Goal: Information Seeking & Learning: Learn about a topic

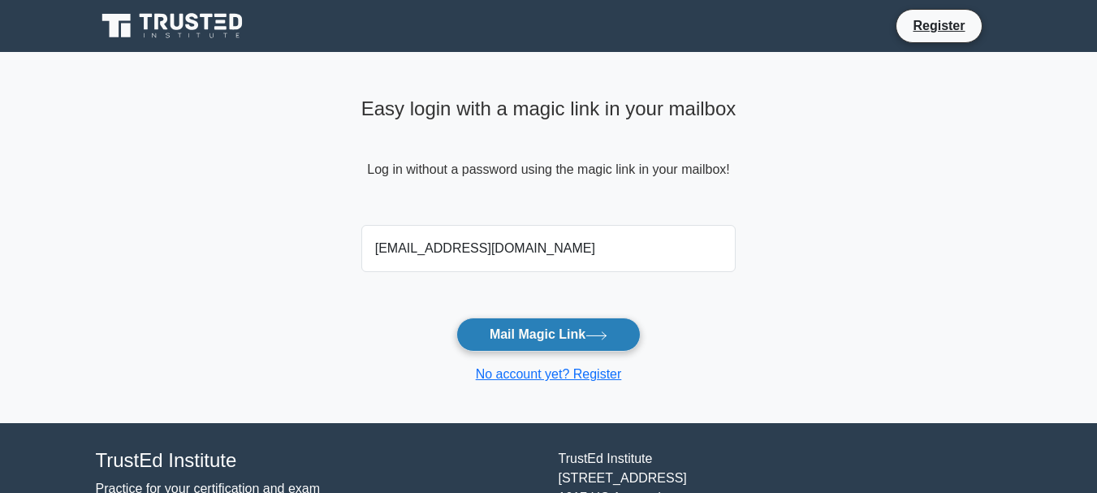
type input "[EMAIL_ADDRESS][DOMAIN_NAME]"
click at [547, 337] on button "Mail Magic Link" at bounding box center [548, 334] width 184 height 34
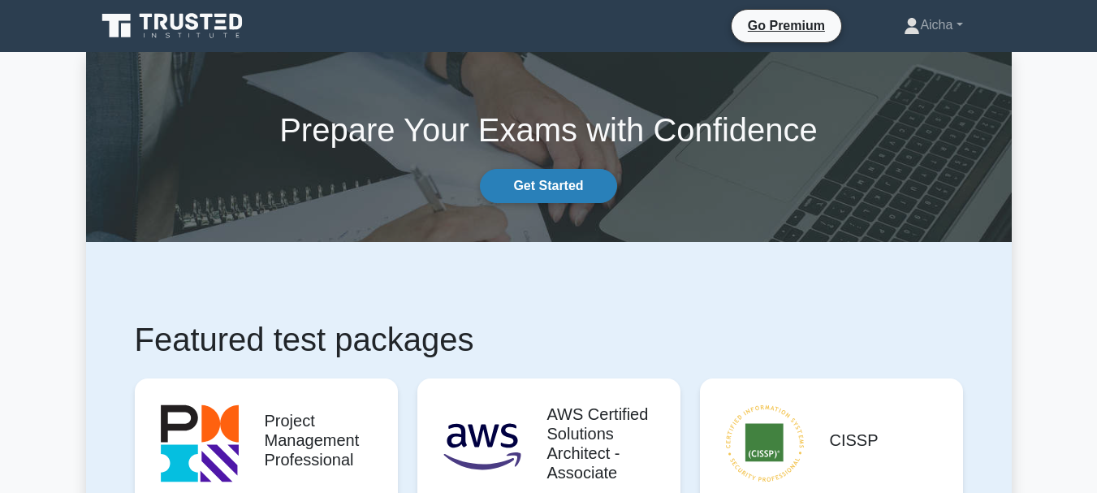
drag, startPoint x: 0, startPoint y: 0, endPoint x: 567, endPoint y: 190, distance: 597.7
click at [567, 190] on link "Get Started" at bounding box center [548, 186] width 136 height 34
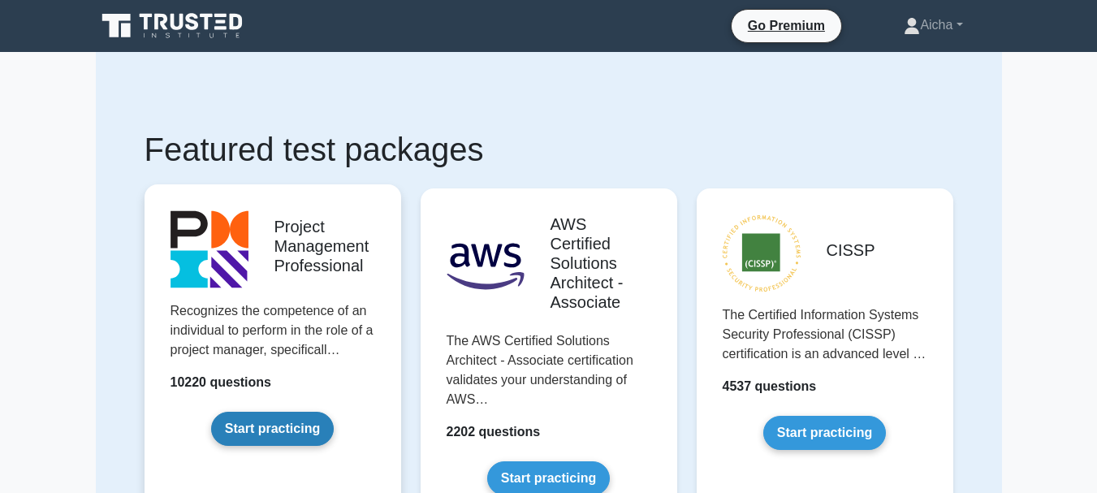
click at [260, 426] on link "Start practicing" at bounding box center [272, 429] width 123 height 34
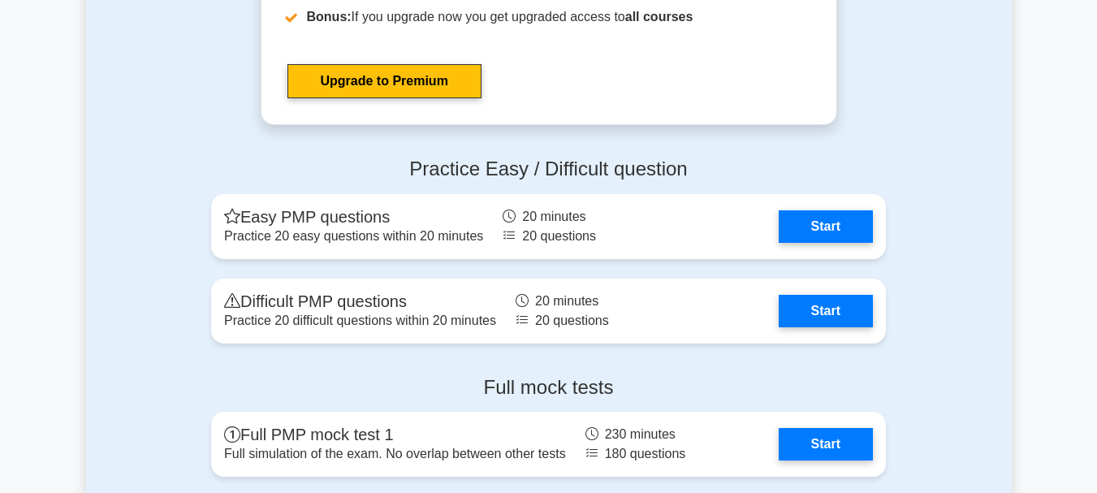
scroll to position [5883, 0]
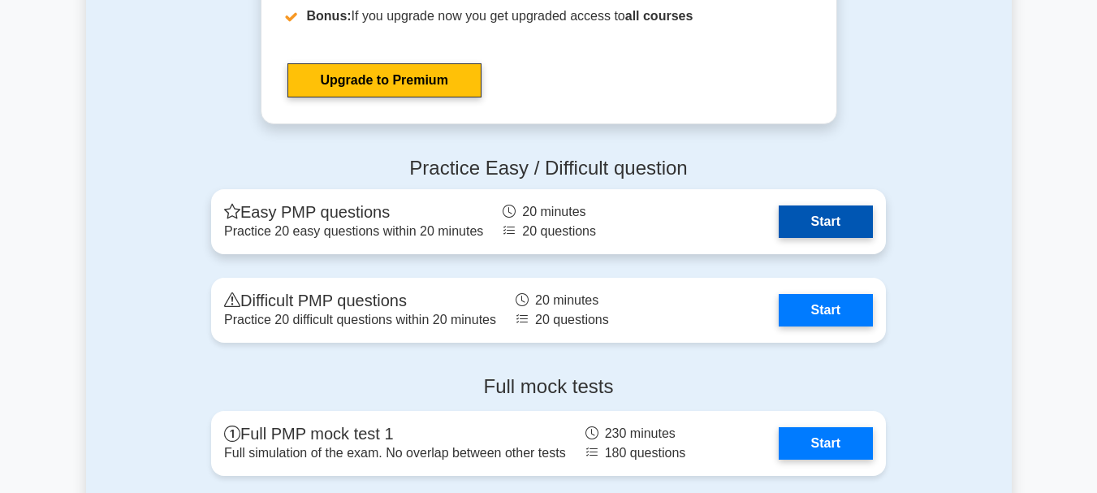
click at [838, 214] on link "Start" at bounding box center [826, 221] width 94 height 32
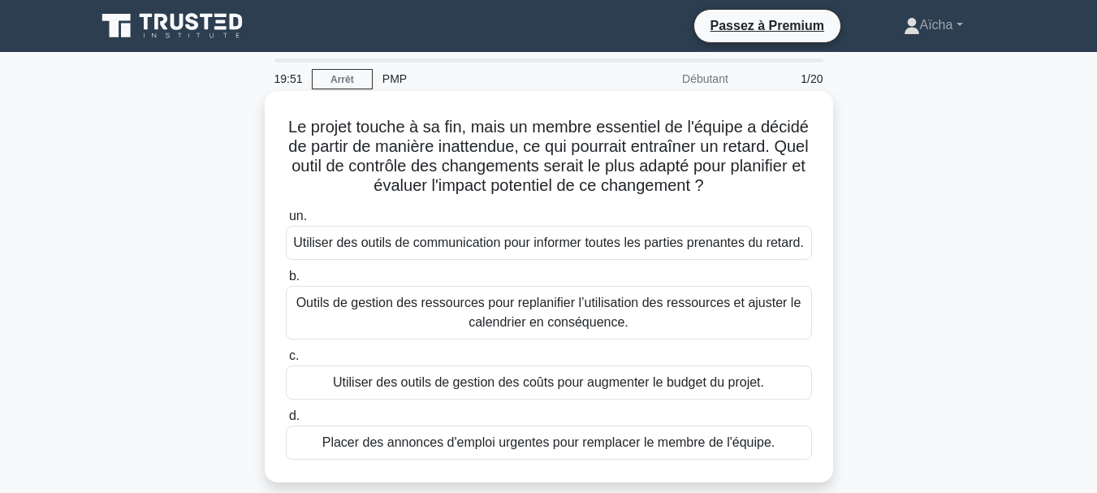
click at [632, 144] on font "Le projet touche à sa fin, mais un membre essentiel de l'équipe a décidé de par…" at bounding box center [548, 156] width 520 height 76
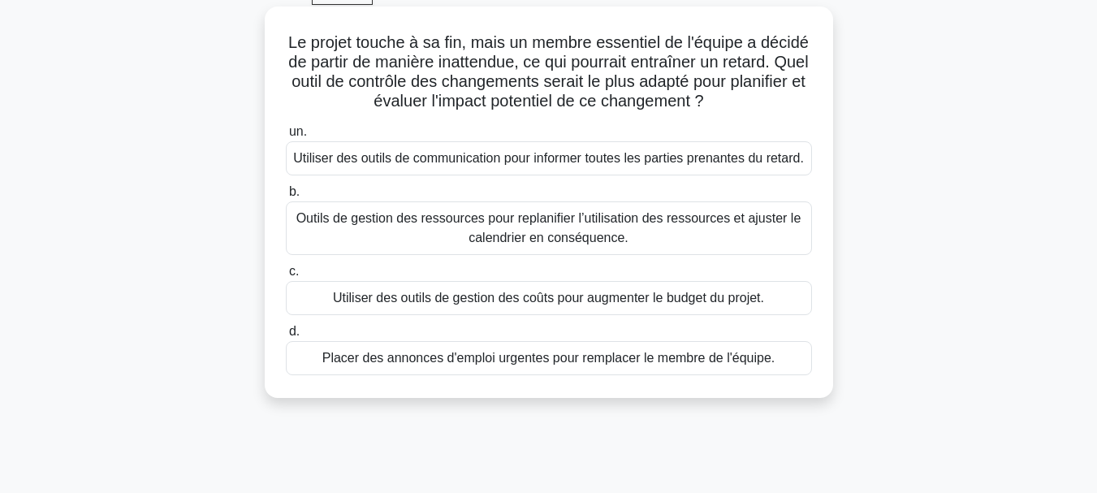
scroll to position [85, 0]
click at [616, 240] on font "Outils de gestion des ressources pour replanifier l’utilisation des ressources …" at bounding box center [548, 226] width 505 height 33
click at [286, 196] on input "b. Outils de gestion des ressources pour replanifier l’utilisation des ressourc…" at bounding box center [286, 191] width 0 height 11
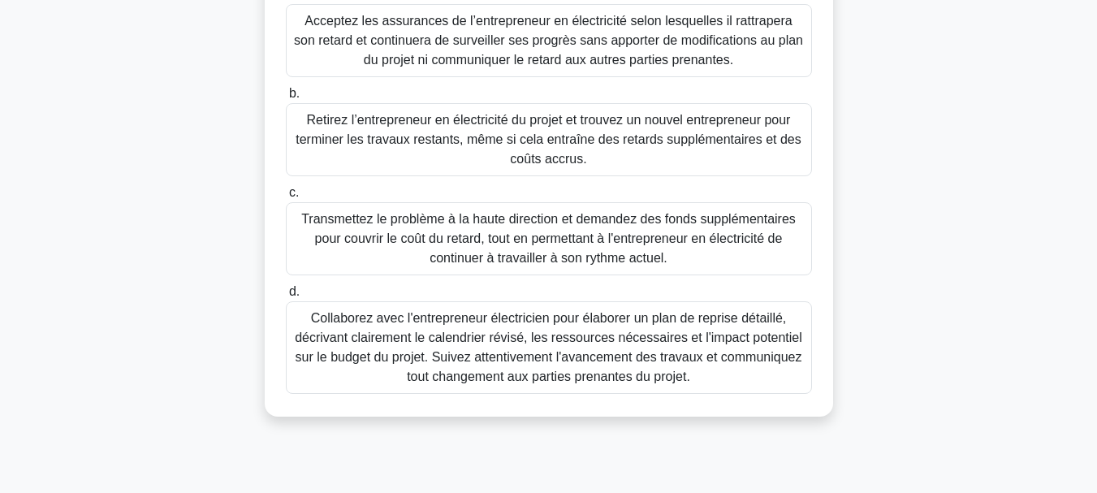
scroll to position [359, 0]
click at [547, 355] on font "Collaborez avec l'entrepreneur électricien pour élaborer un plan de reprise dét…" at bounding box center [548, 346] width 507 height 72
click at [286, 296] on input "d. Collaborez avec l'entrepreneur électricien pour élaborer un plan de reprise …" at bounding box center [286, 291] width 0 height 11
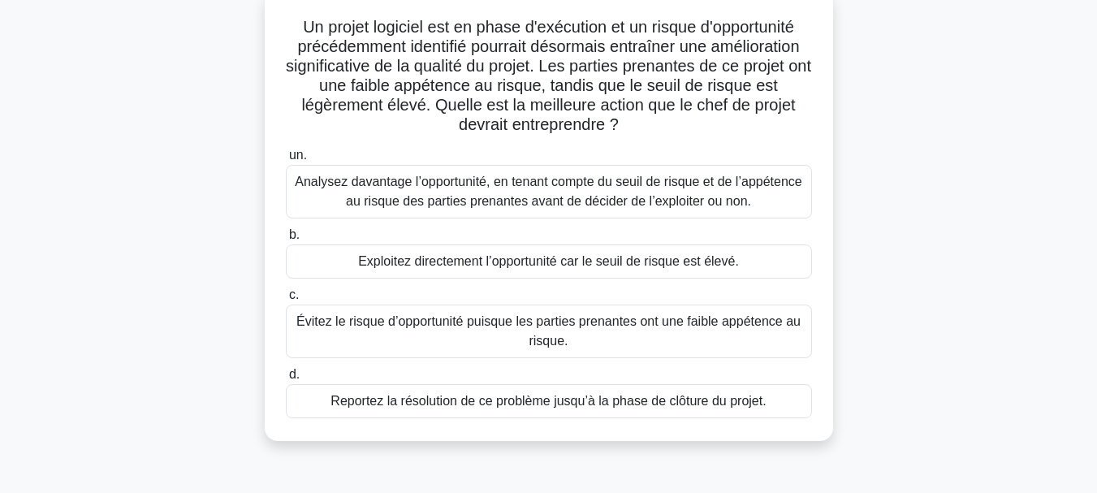
scroll to position [101, 0]
click at [561, 196] on font "Analysez davantage l’opportunité, en tenant compte du seuil de risque et de l’a…" at bounding box center [548, 190] width 507 height 33
click at [286, 160] on input "un. Analysez davantage l’opportunité, en tenant compte du seuil de risque et de…" at bounding box center [286, 154] width 0 height 11
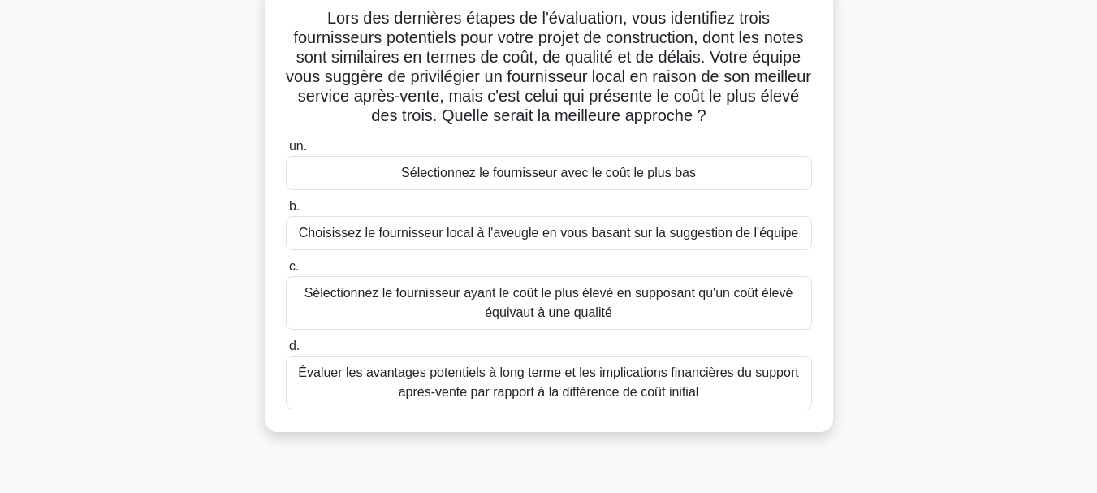
scroll to position [114, 0]
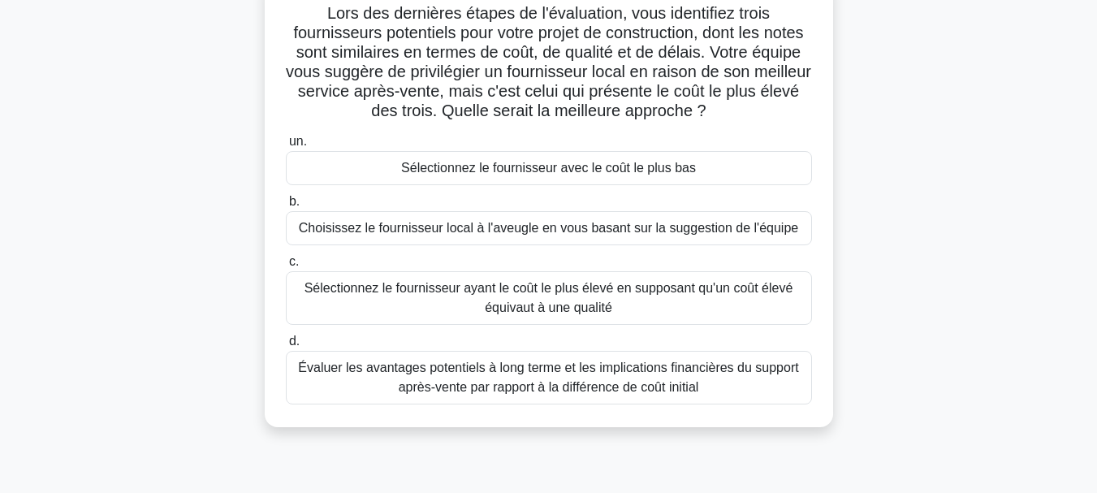
click at [663, 387] on font "Évaluer les avantages potentiels à long terme et les implications financières d…" at bounding box center [548, 376] width 500 height 33
click at [286, 347] on input "d. Évaluer les avantages potentiels à long terme et les implications financière…" at bounding box center [286, 341] width 0 height 11
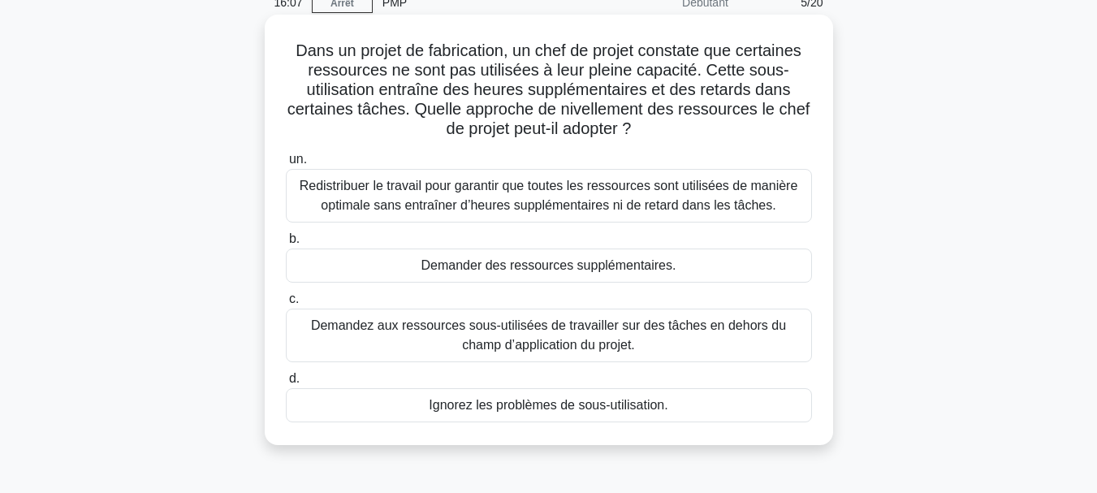
scroll to position [85, 0]
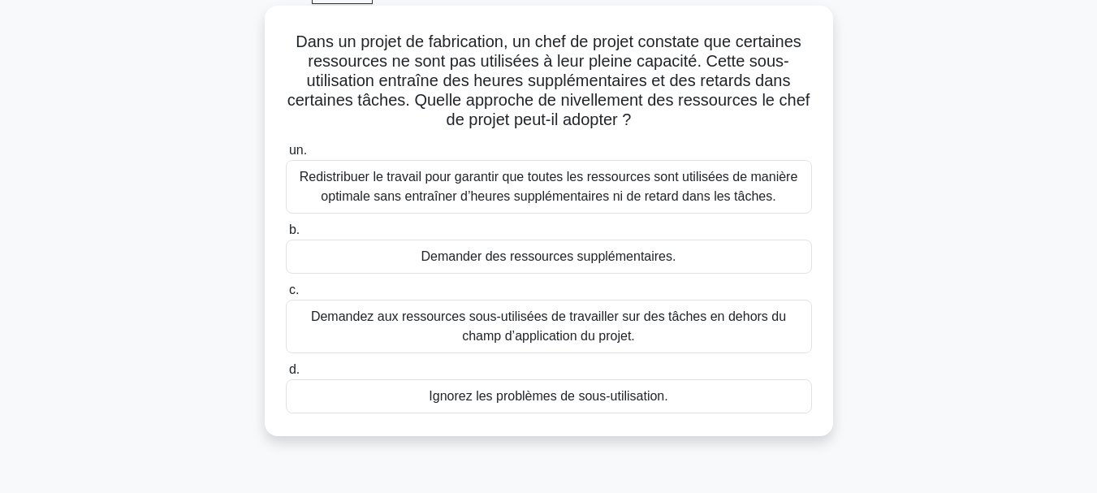
click at [666, 184] on font "Redistribuer le travail pour garantir que toutes les ressources sont utilisées …" at bounding box center [549, 186] width 498 height 33
click at [286, 156] on input "un. Redistribuer le travail pour garantir que toutes les ressources sont utilis…" at bounding box center [286, 150] width 0 height 11
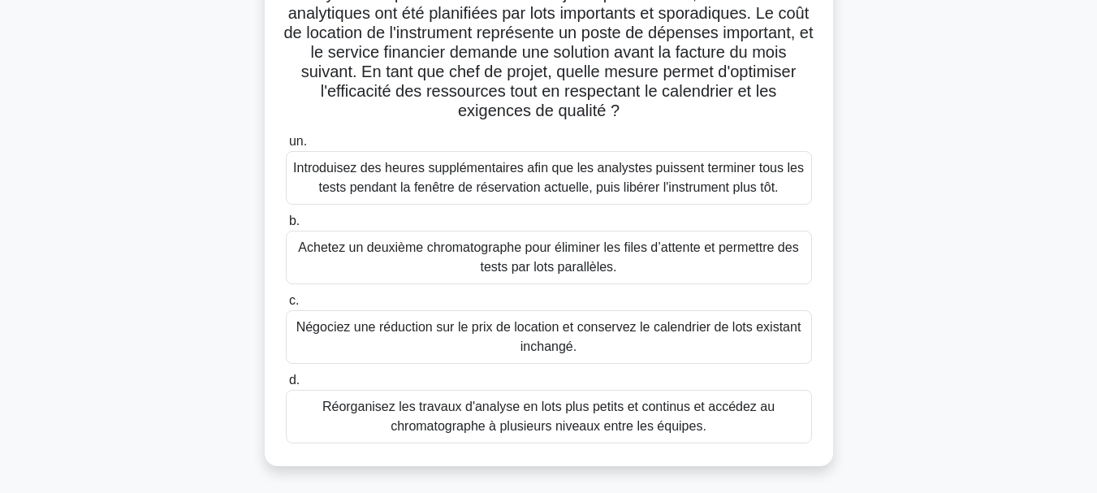
scroll to position [177, 0]
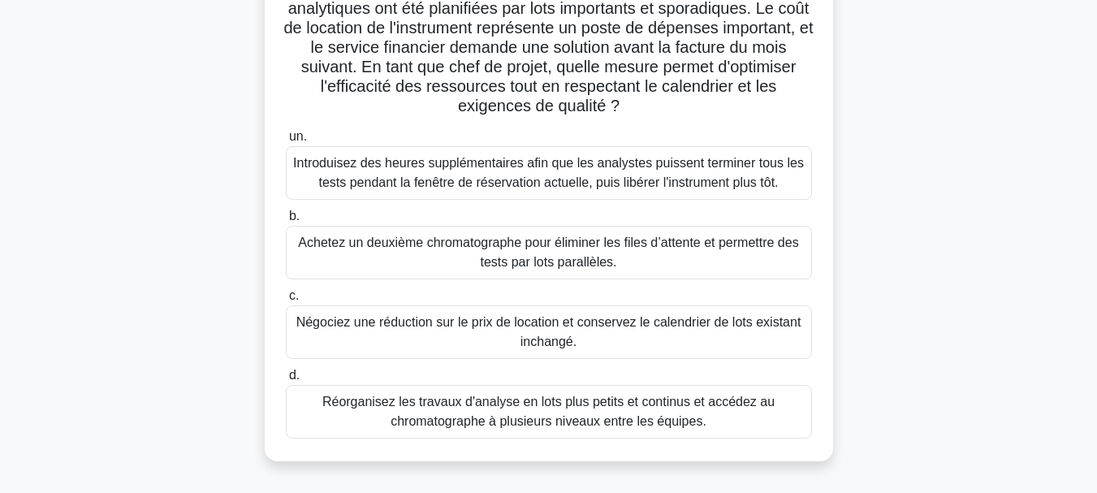
click at [628, 422] on font "Réorganisez les travaux d'analyse en lots plus petits et continus et accédez au…" at bounding box center [548, 411] width 452 height 33
click at [286, 381] on input "d. Réorganisez les travaux d'analyse en lots plus petits et continus et accédez…" at bounding box center [286, 375] width 0 height 11
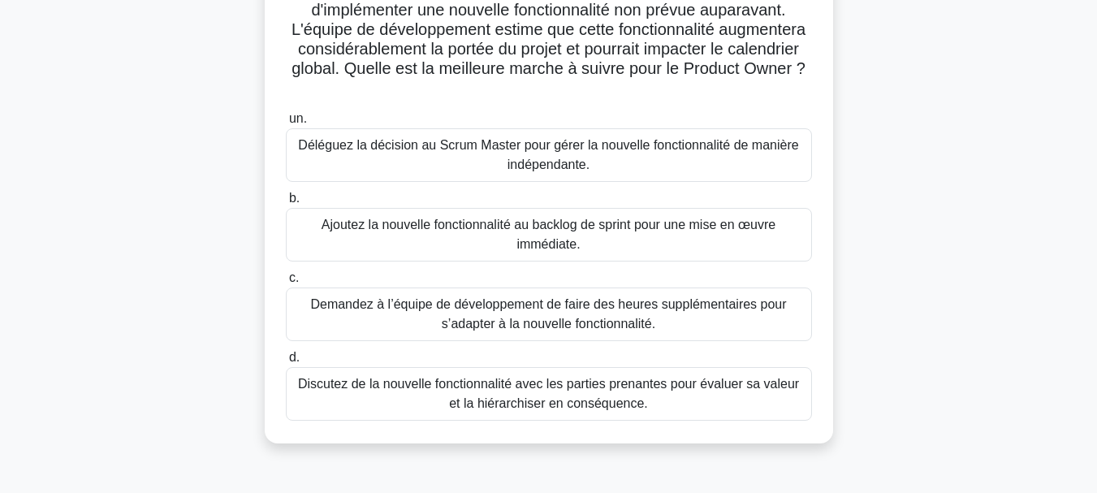
scroll to position [200, 0]
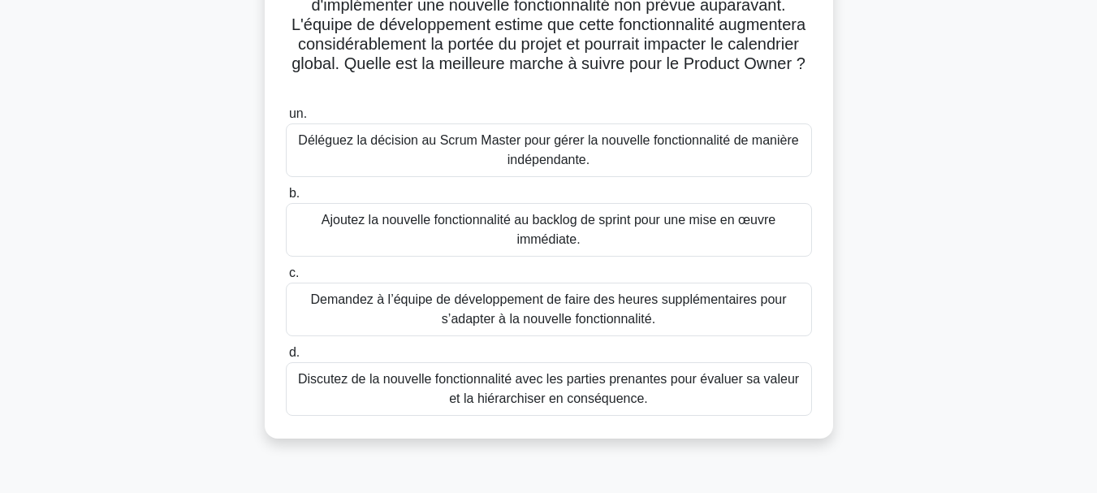
click at [568, 395] on font "Discutez de la nouvelle fonctionnalité avec les parties prenantes pour évaluer …" at bounding box center [548, 388] width 501 height 33
click at [286, 358] on input "d. Discutez de la nouvelle fonctionnalité avec les parties prenantes pour évalu…" at bounding box center [286, 352] width 0 height 11
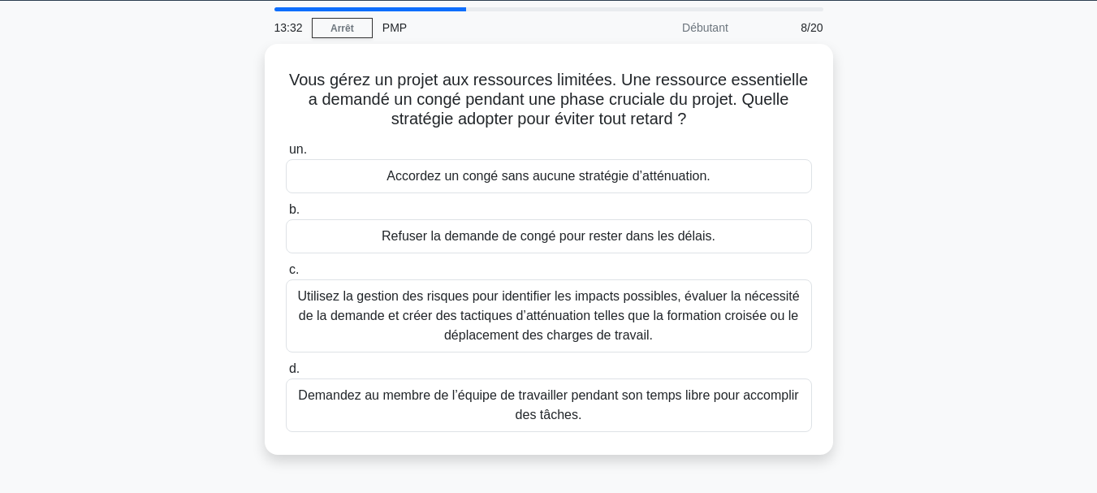
scroll to position [52, 0]
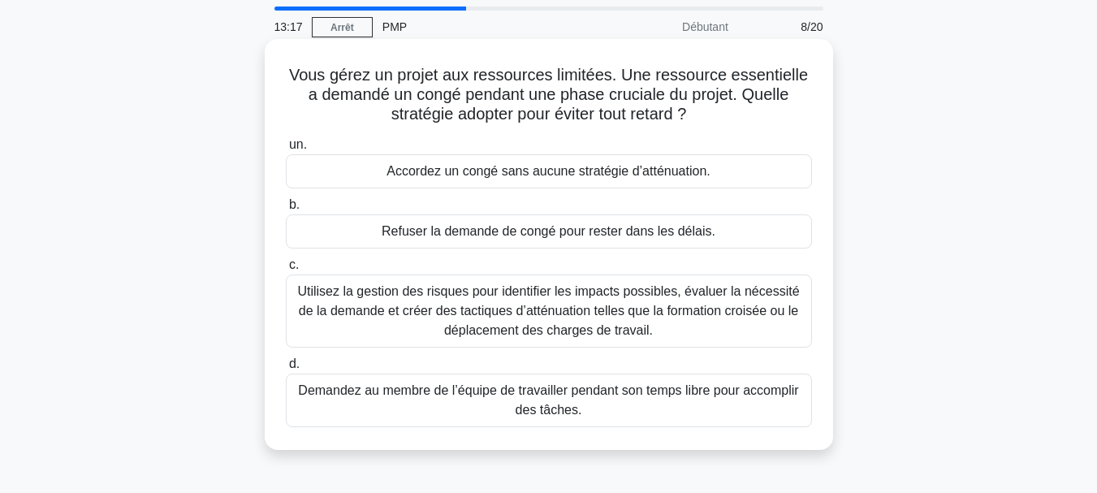
click at [606, 317] on font "Utilisez la gestion des risques pour identifier les impacts possibles, évaluer …" at bounding box center [548, 310] width 502 height 53
click at [286, 270] on input "c. Utilisez la gestion des risques pour identifier les impacts possibles, évalu…" at bounding box center [286, 265] width 0 height 11
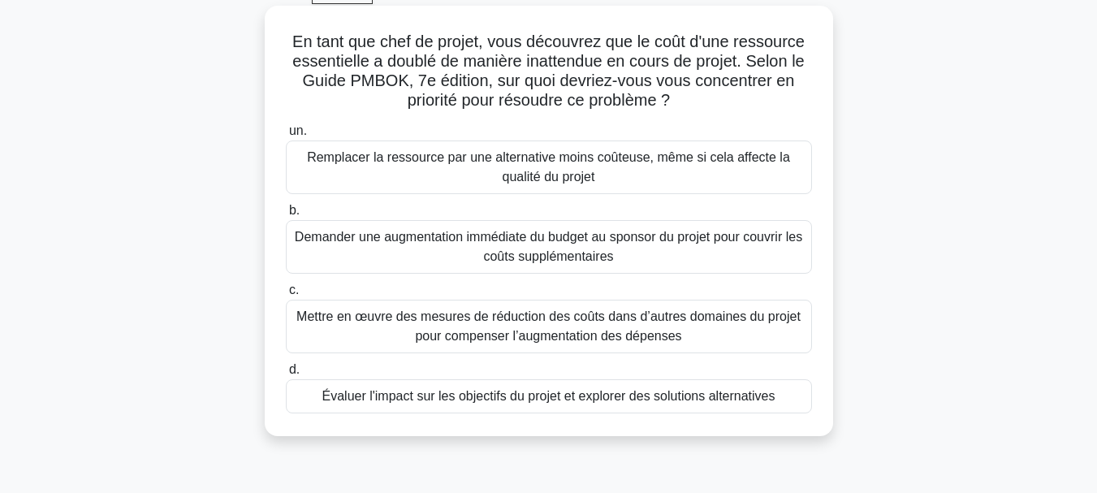
scroll to position [86, 0]
click at [524, 398] on font "Évaluer l'impact sur les objectifs du projet et explorer des solutions alternat…" at bounding box center [548, 395] width 453 height 14
click at [286, 374] on input "d. Évaluer l'impact sur les objectifs du projet et explorer des solutions alter…" at bounding box center [286, 369] width 0 height 11
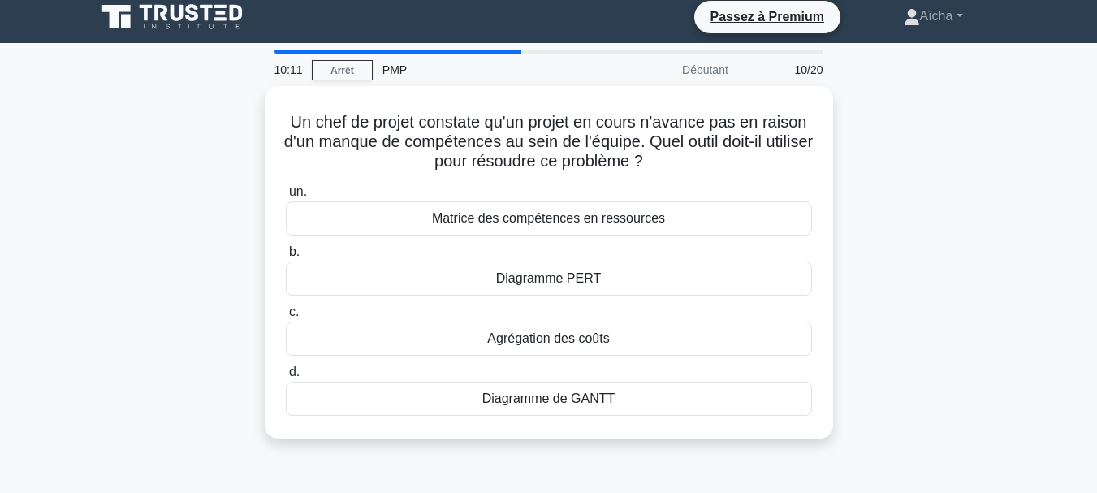
scroll to position [0, 0]
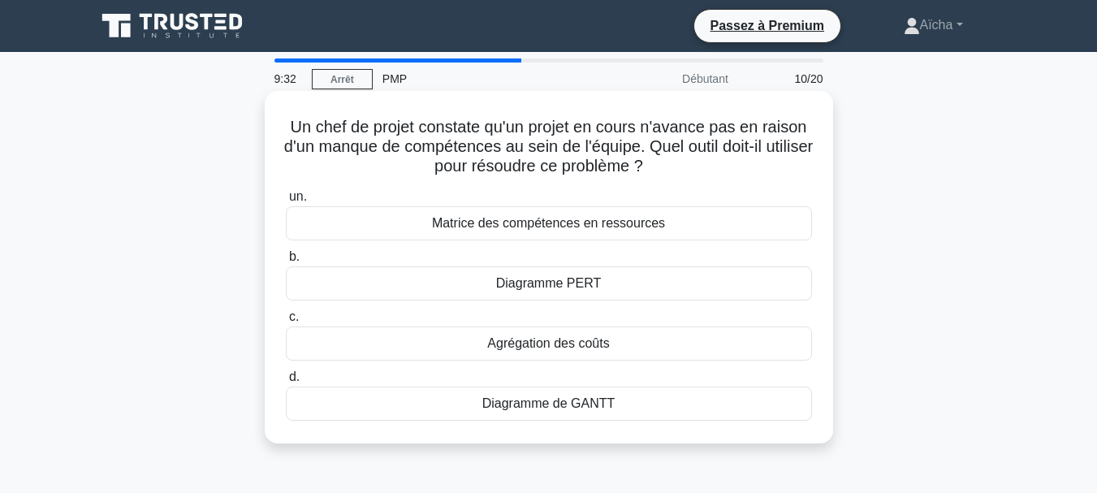
click at [558, 230] on font "Matrice des compétences en ressources" at bounding box center [548, 223] width 233 height 14
click at [286, 202] on input "un. Matrice des compétences en ressources" at bounding box center [286, 197] width 0 height 11
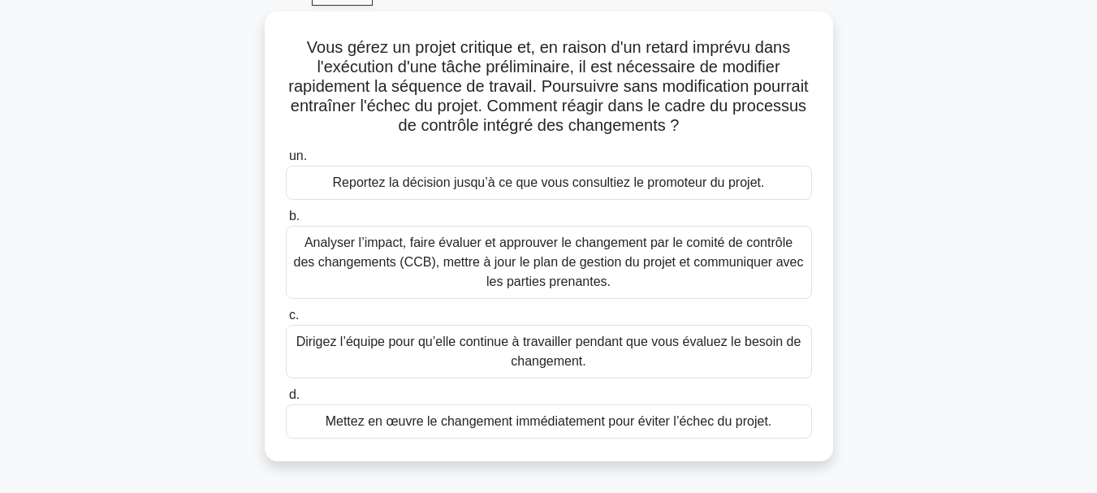
scroll to position [91, 0]
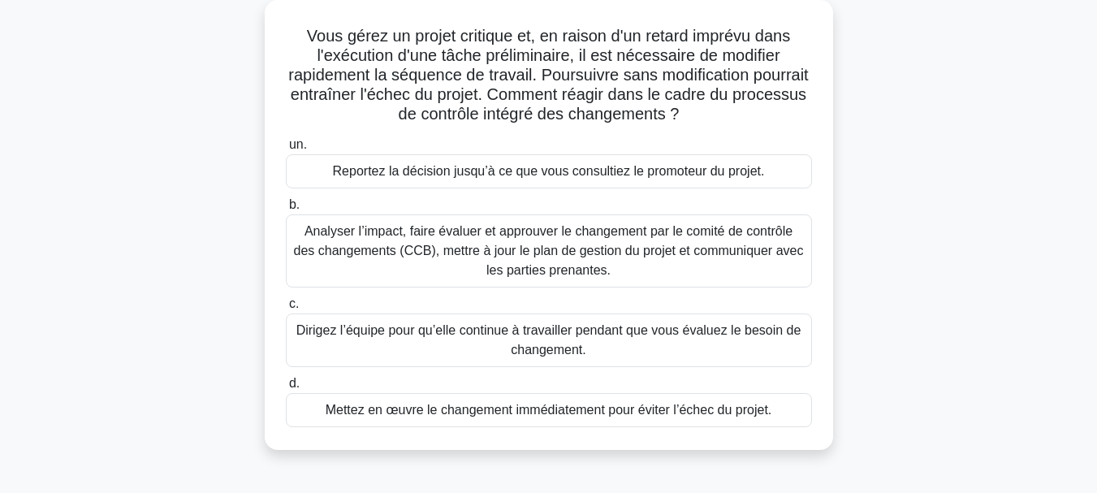
click at [638, 259] on font "Analyser l’impact, faire évaluer et approuver le changement par le comité de co…" at bounding box center [549, 250] width 510 height 53
click at [286, 210] on input "b. Analyser l’impact, faire évaluer et approuver le changement par le comité de…" at bounding box center [286, 205] width 0 height 11
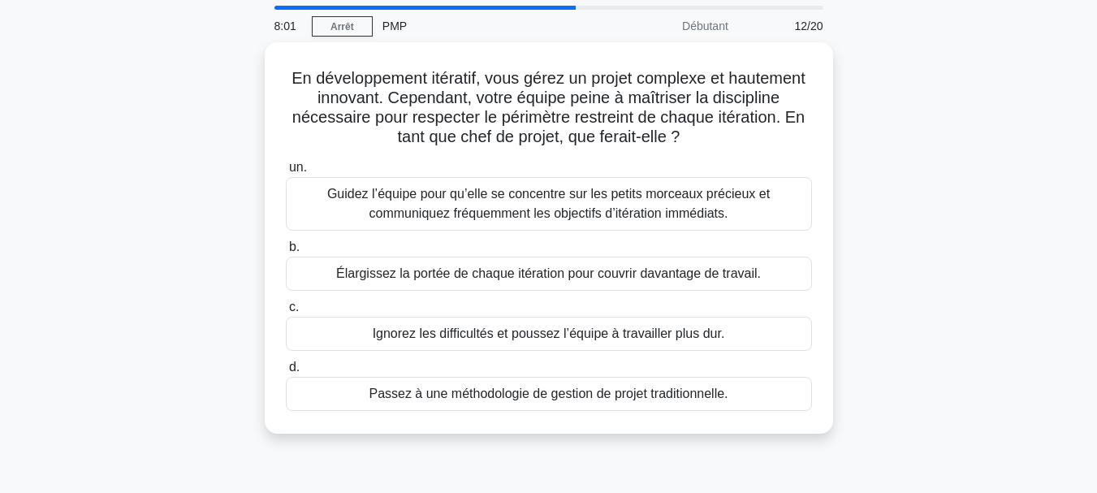
scroll to position [61, 0]
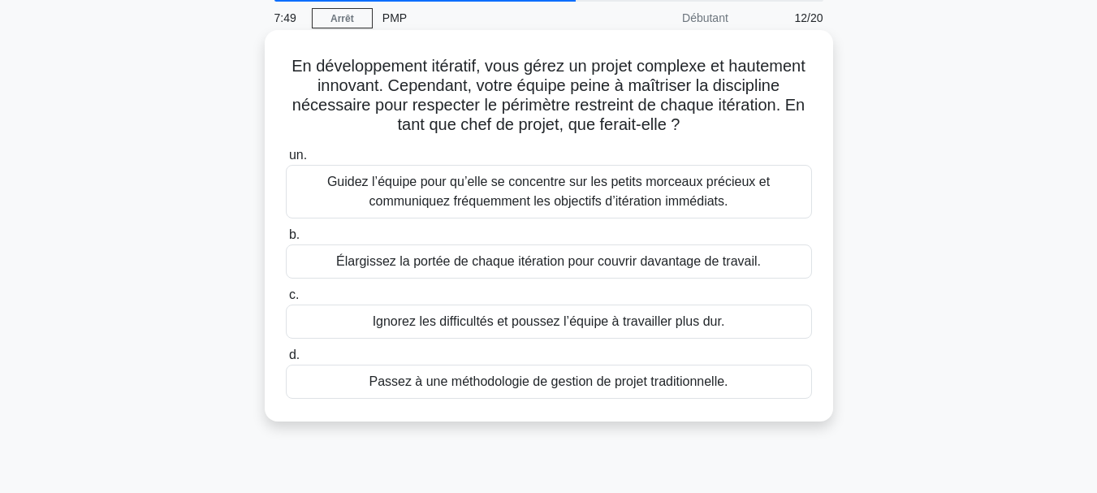
click at [560, 192] on font "Guidez l’équipe pour qu’elle se concentre sur les petits morceaux précieux et c…" at bounding box center [548, 191] width 511 height 39
click at [286, 161] on input "un. Guidez l’équipe pour qu’elle se concentre sur les petits morceaux précieux …" at bounding box center [286, 155] width 0 height 11
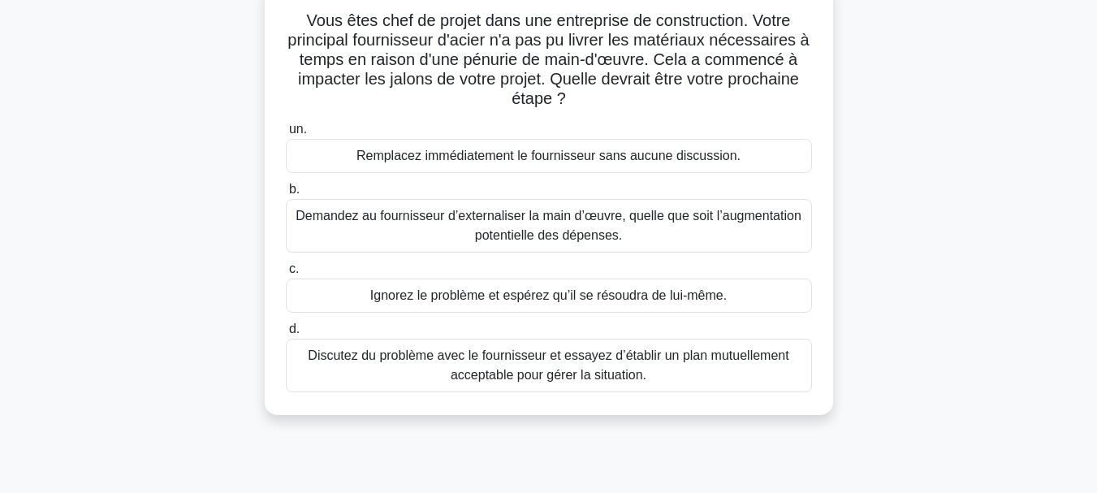
scroll to position [111, 0]
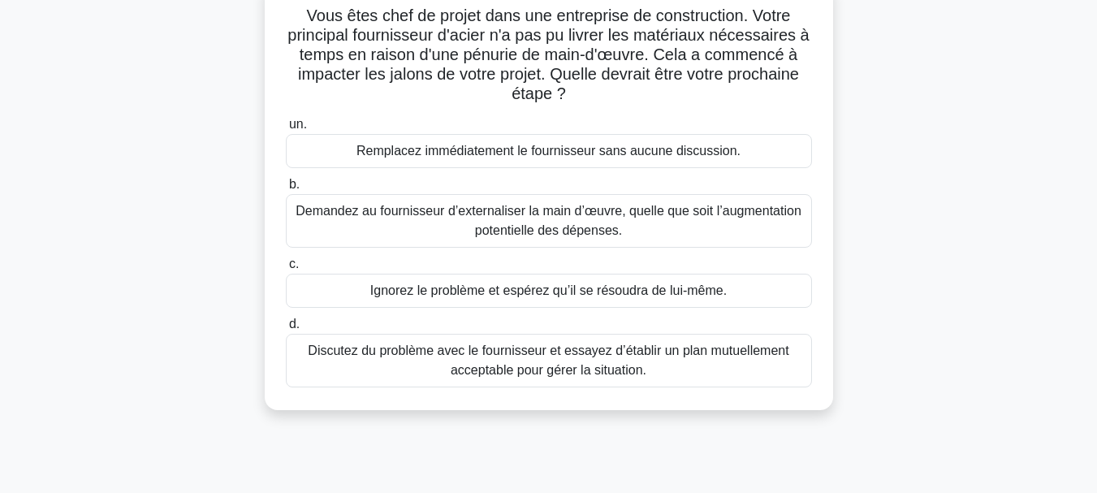
click at [616, 360] on font "Discutez du problème avec le fournisseur et essayez d’établir un plan mutuellem…" at bounding box center [548, 359] width 481 height 33
click at [286, 330] on input "d. Discutez du problème avec le fournisseur et essayez d’établir un plan mutuel…" at bounding box center [286, 324] width 0 height 11
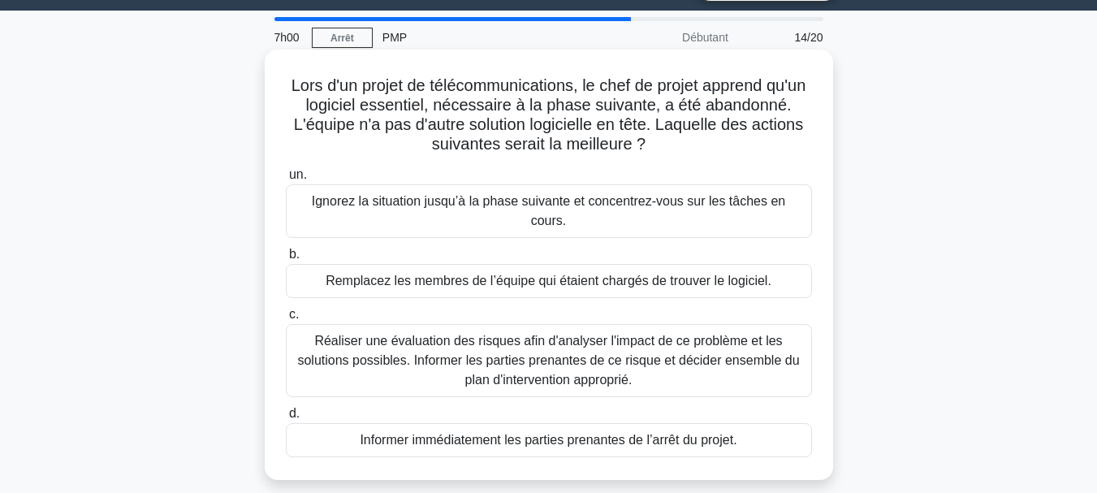
scroll to position [42, 0]
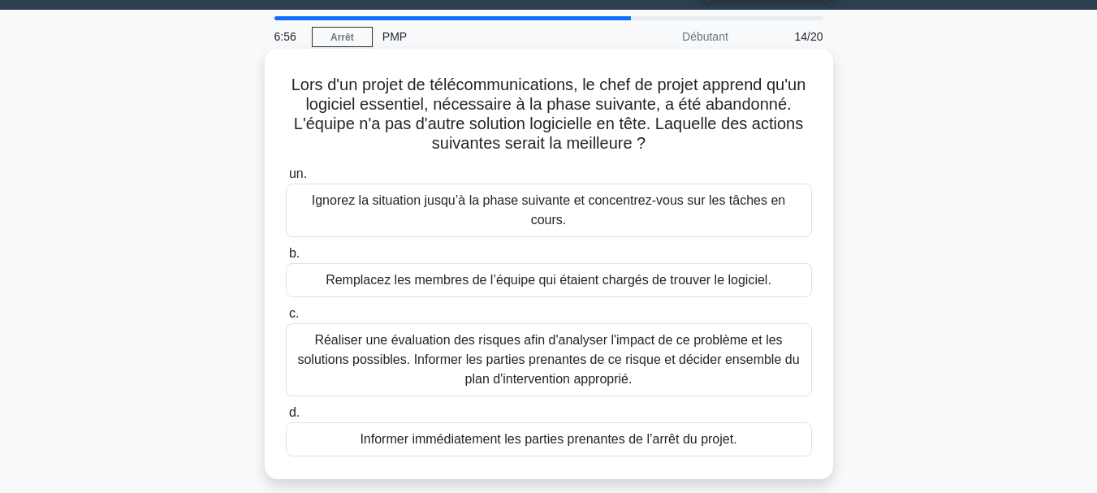
click at [581, 333] on font "Réaliser une évaluation des risques afin d'analyser l'impact de ce problème et …" at bounding box center [548, 359] width 502 height 53
click at [286, 319] on input "c. Réaliser une évaluation des risques afin d'analyser l'impact de ce problème …" at bounding box center [286, 314] width 0 height 11
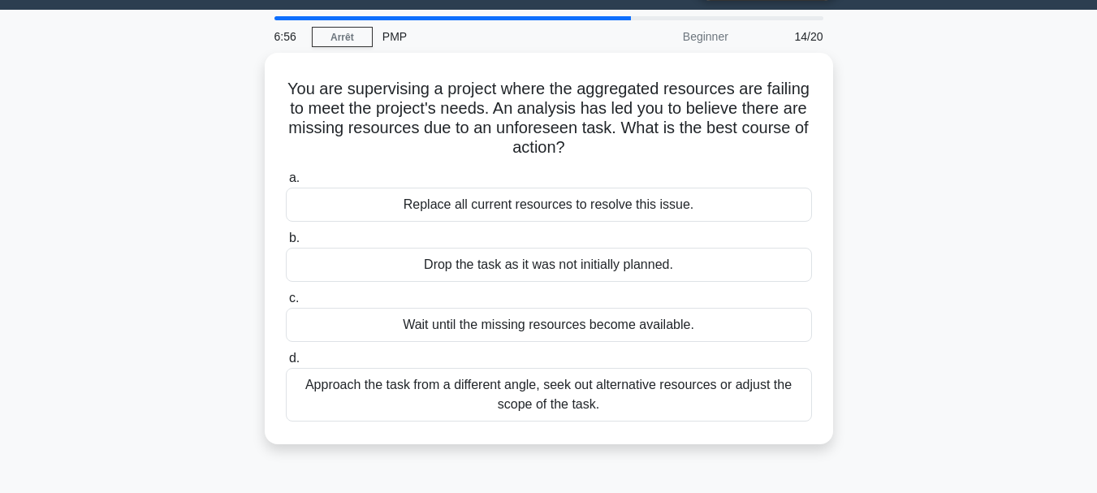
scroll to position [0, 0]
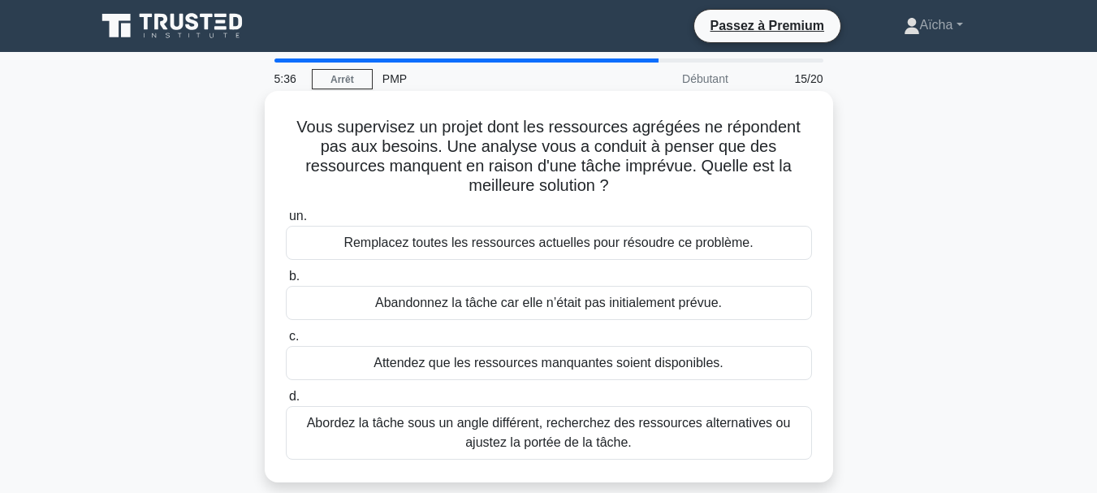
click at [556, 434] on font "Abordez la tâche sous un angle différent, recherchez des ressources alternative…" at bounding box center [549, 432] width 484 height 33
click at [286, 402] on input "d. Abordez la tâche sous un angle différent, recherchez des ressources alternat…" at bounding box center [286, 396] width 0 height 11
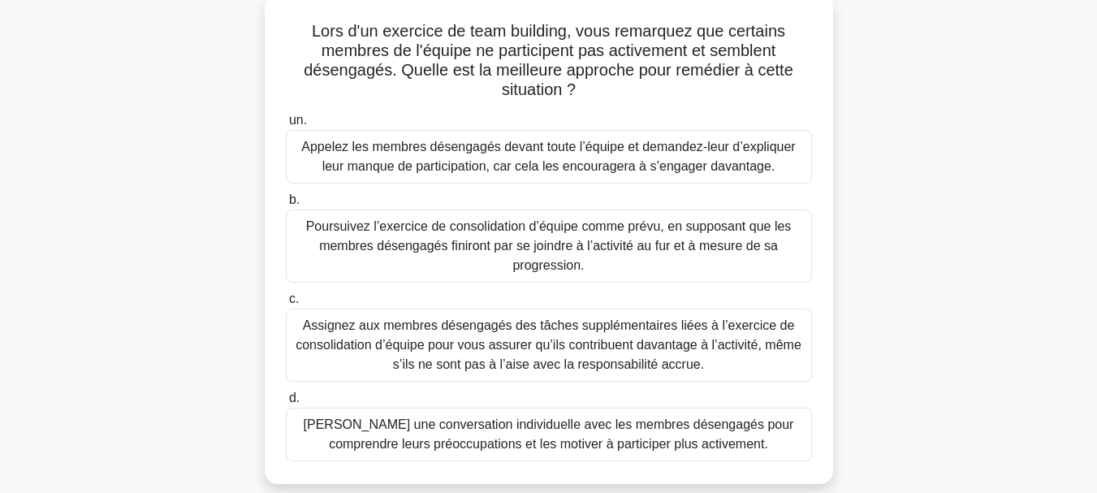
scroll to position [97, 0]
click at [501, 437] on font "Ayez une conversation individuelle avec les membres désengagés pour comprendre …" at bounding box center [549, 432] width 490 height 33
click at [286, 403] on input "d. Ayez une conversation individuelle avec les membres désengagés pour comprend…" at bounding box center [286, 397] width 0 height 11
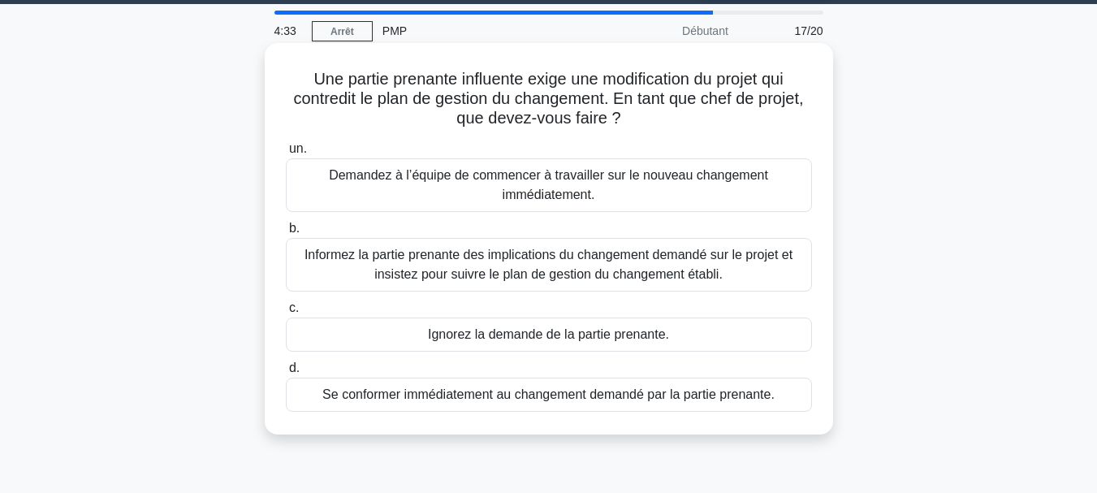
scroll to position [49, 0]
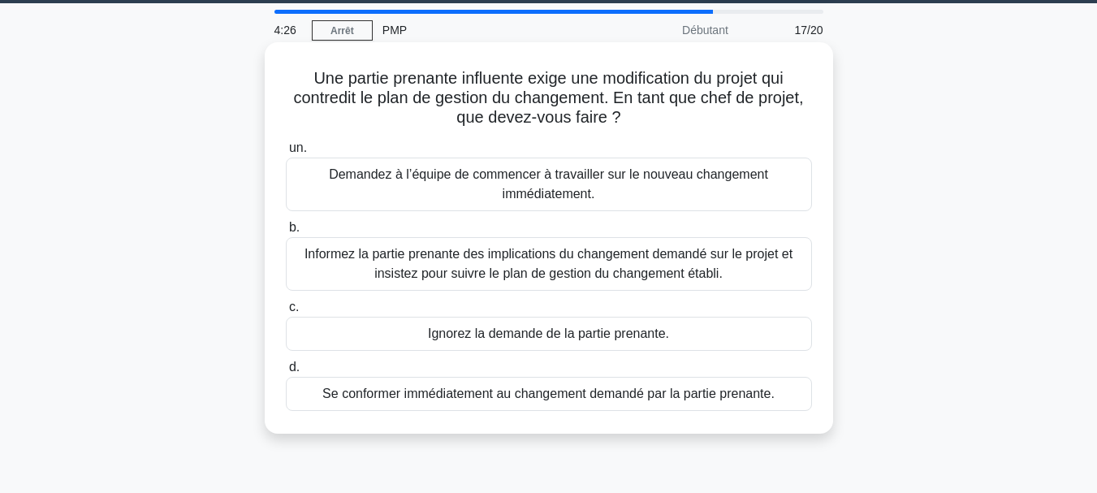
click at [598, 280] on font "Informez la partie prenante des implications du changement demandé sur le proje…" at bounding box center [548, 263] width 488 height 33
click at [286, 233] on input "b. Informez la partie prenante des implications du changement demandé sur le pr…" at bounding box center [286, 227] width 0 height 11
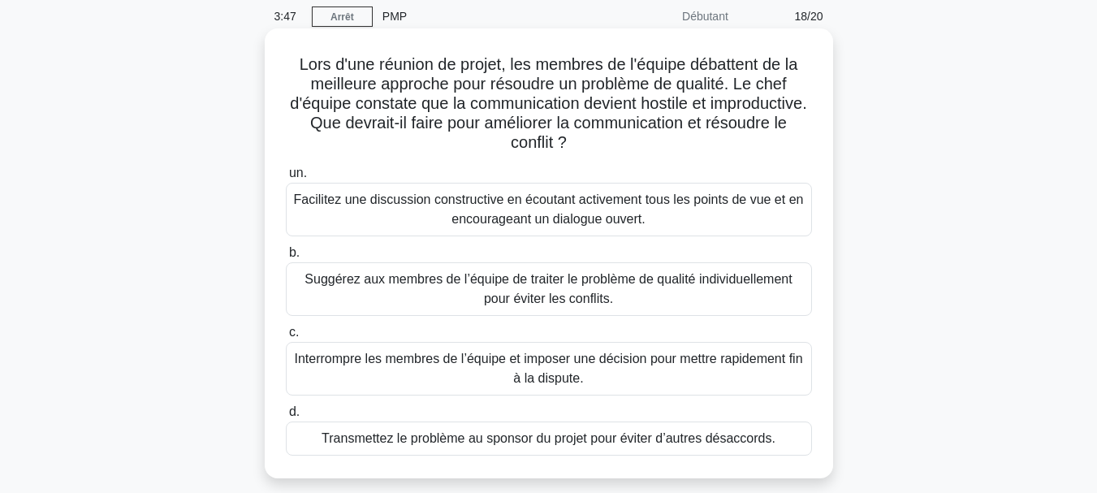
scroll to position [62, 0]
click at [485, 212] on font "Facilitez une discussion constructive en écoutant activement tous les points de…" at bounding box center [549, 209] width 510 height 33
click at [286, 179] on input "un. Facilitez une discussion constructive en écoutant activement tous les point…" at bounding box center [286, 174] width 0 height 11
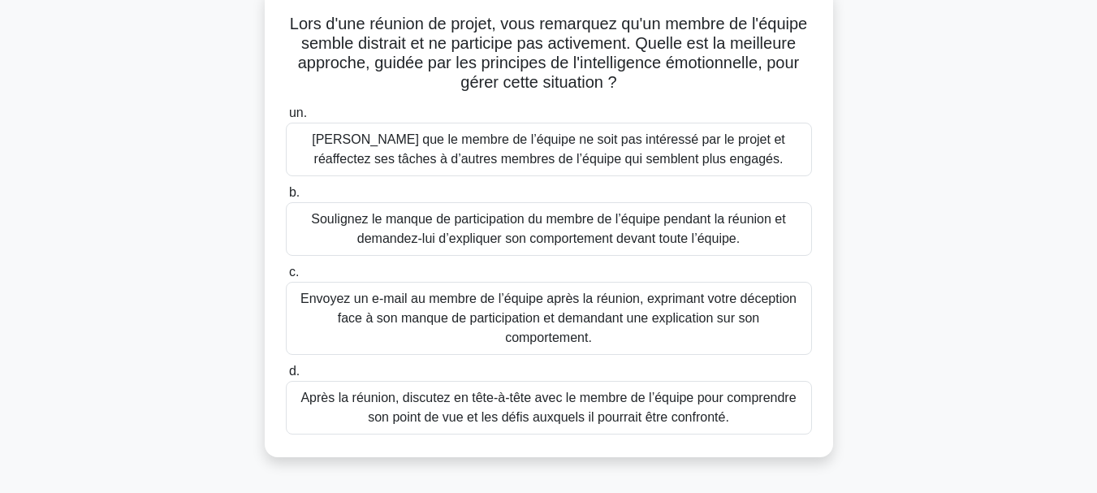
scroll to position [114, 0]
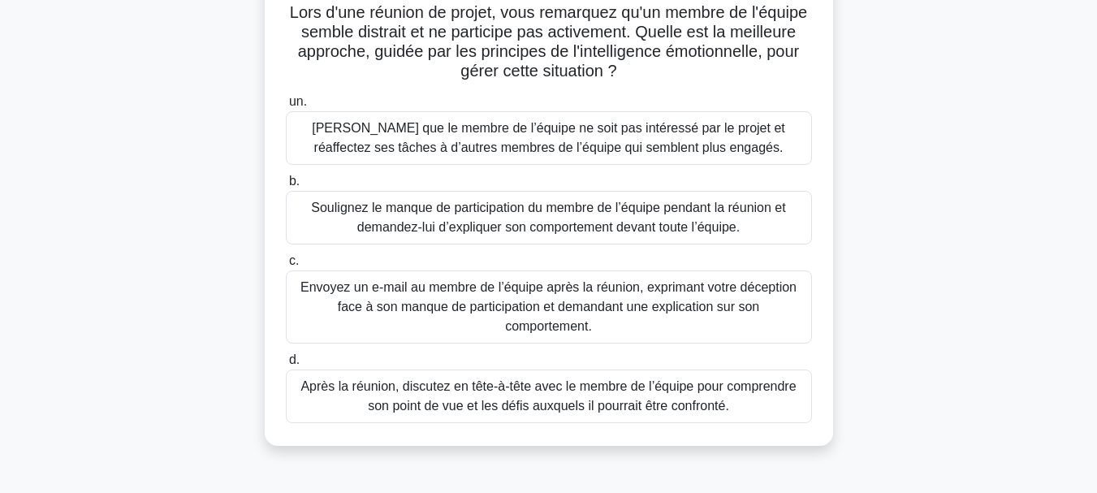
click at [559, 409] on font "Après la réunion, discutez en tête-à-tête avec le membre de l’équipe pour compr…" at bounding box center [547, 395] width 495 height 33
click at [286, 365] on input "d. Après la réunion, discutez en tête-à-tête avec le membre de l’équipe pour co…" at bounding box center [286, 360] width 0 height 11
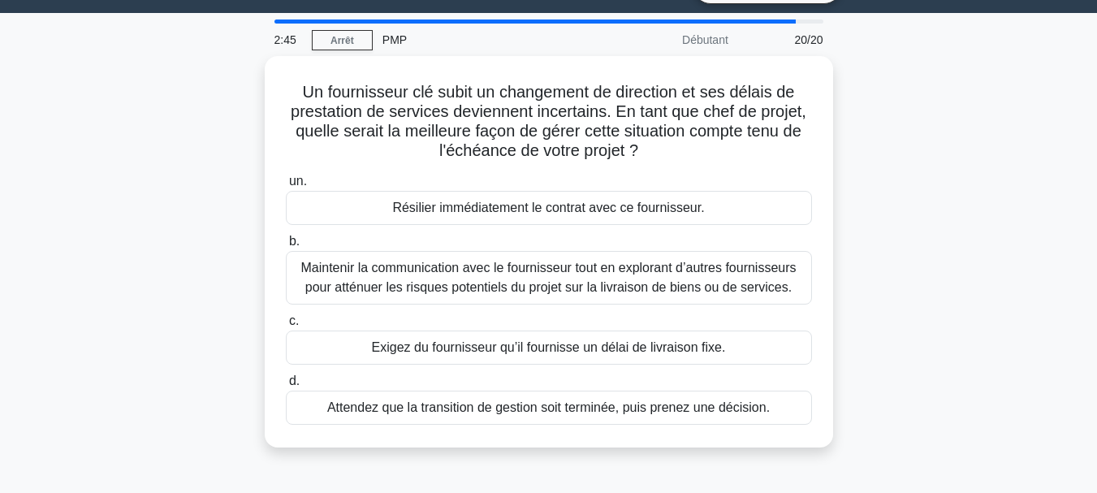
scroll to position [40, 0]
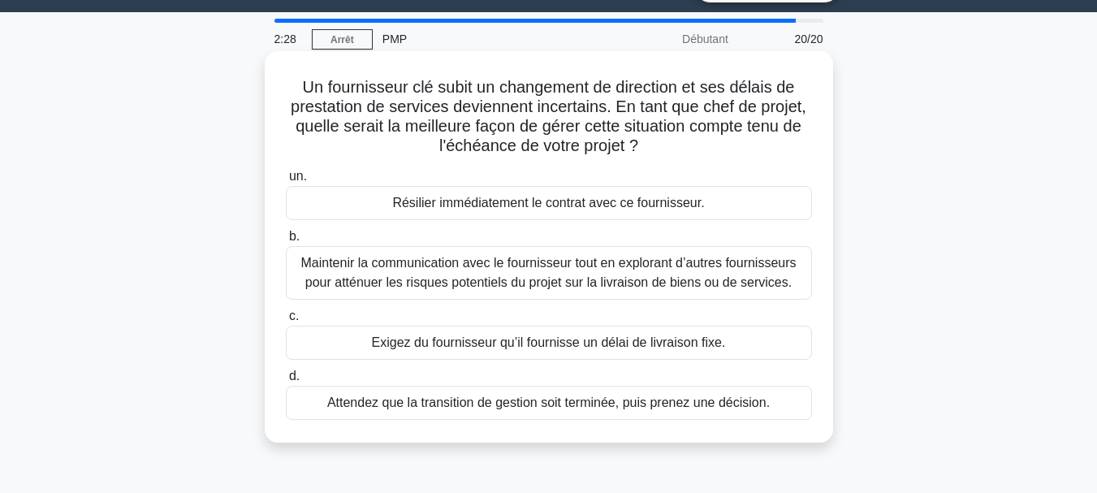
click at [651, 274] on font "Maintenir la communication avec le fournisseur tout en explorant d’autres fourn…" at bounding box center [547, 272] width 495 height 33
click at [286, 242] on input "b. Maintenir la communication avec le fournisseur tout en explorant d’autres fo…" at bounding box center [286, 236] width 0 height 11
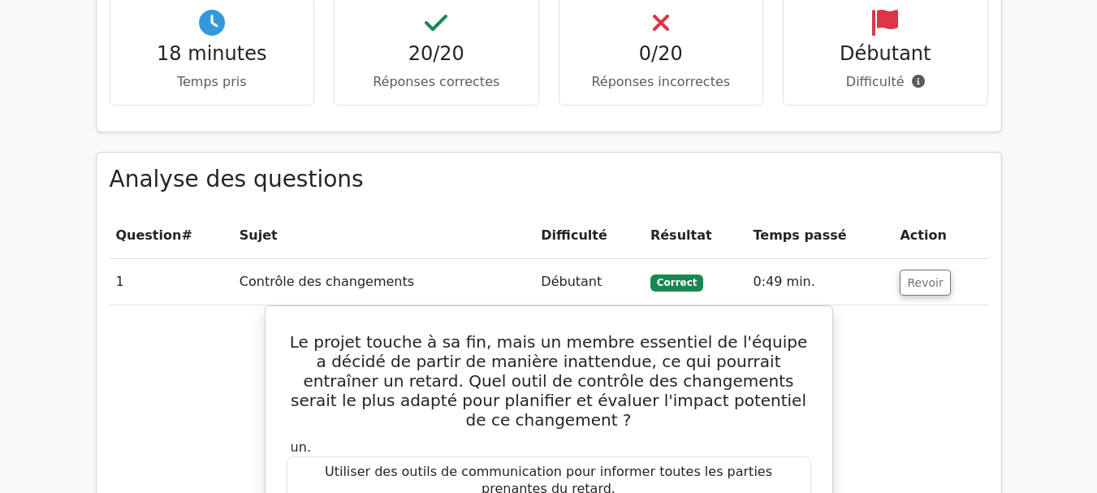
scroll to position [1522, 0]
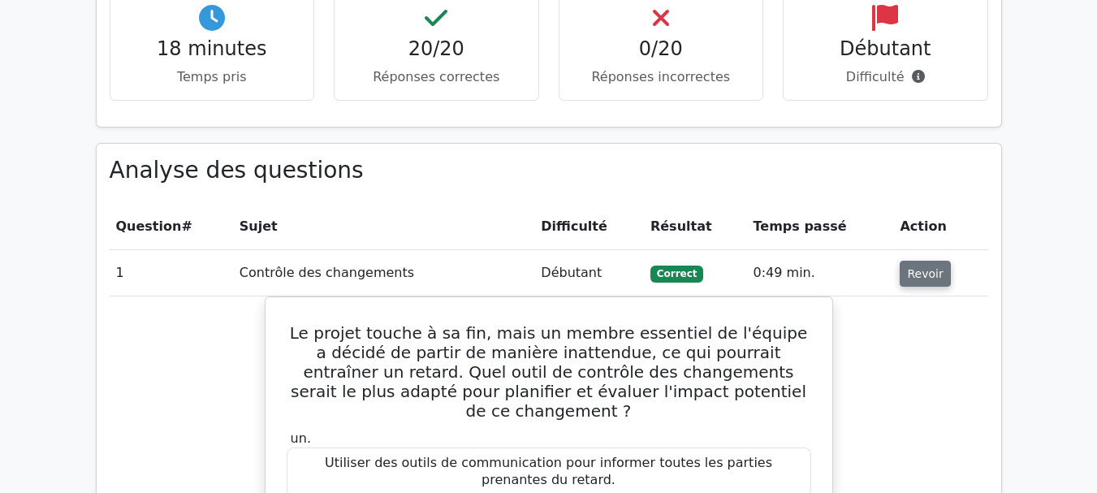
click at [922, 270] on font "Revoir" at bounding box center [925, 273] width 36 height 13
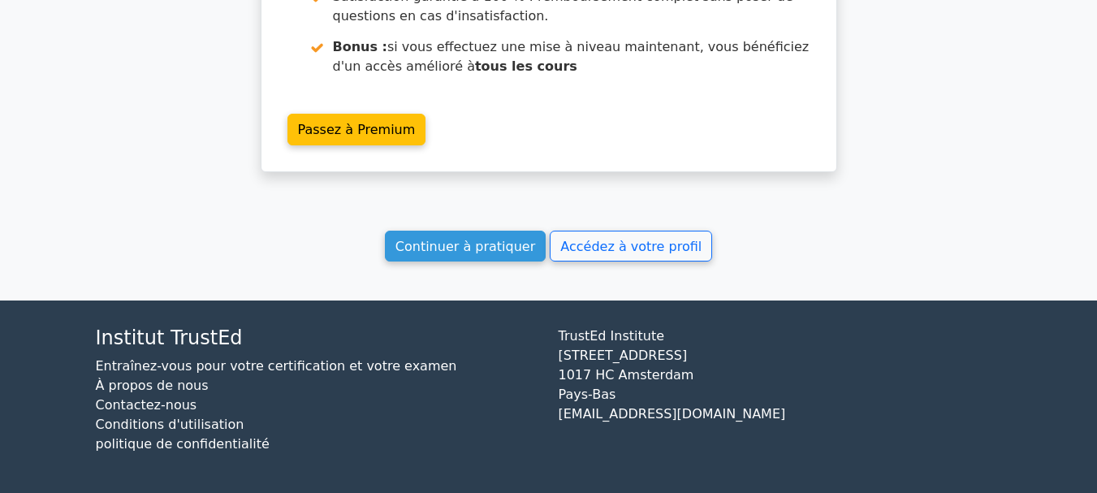
scroll to position [3074, 0]
click at [626, 240] on font "Accédez à votre profil" at bounding box center [630, 245] width 141 height 15
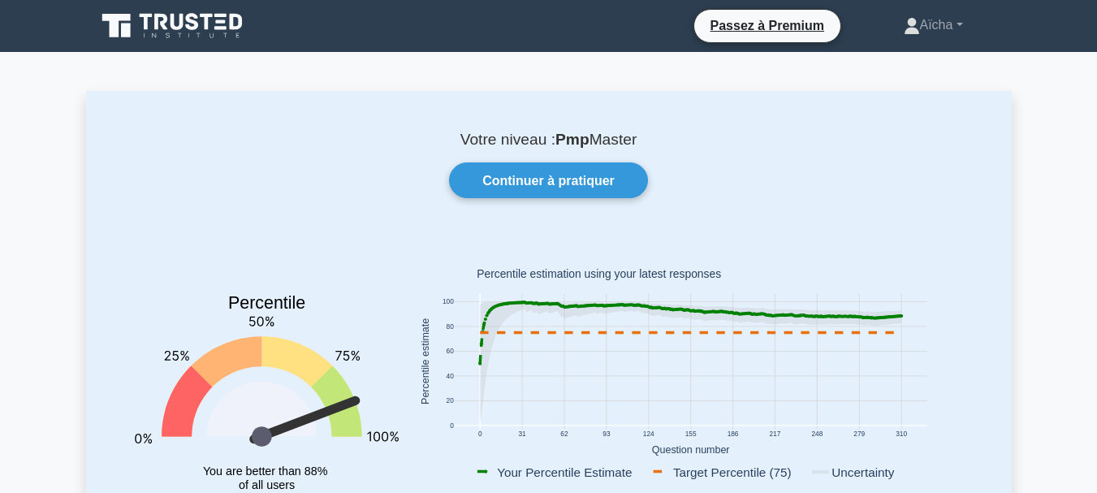
click at [207, 28] on icon at bounding box center [207, 22] width 13 height 16
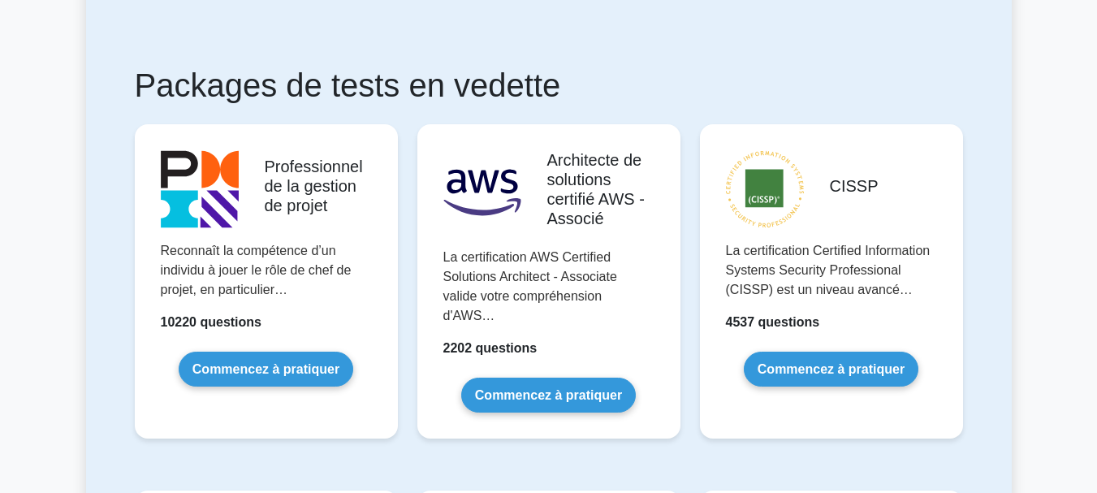
scroll to position [255, 0]
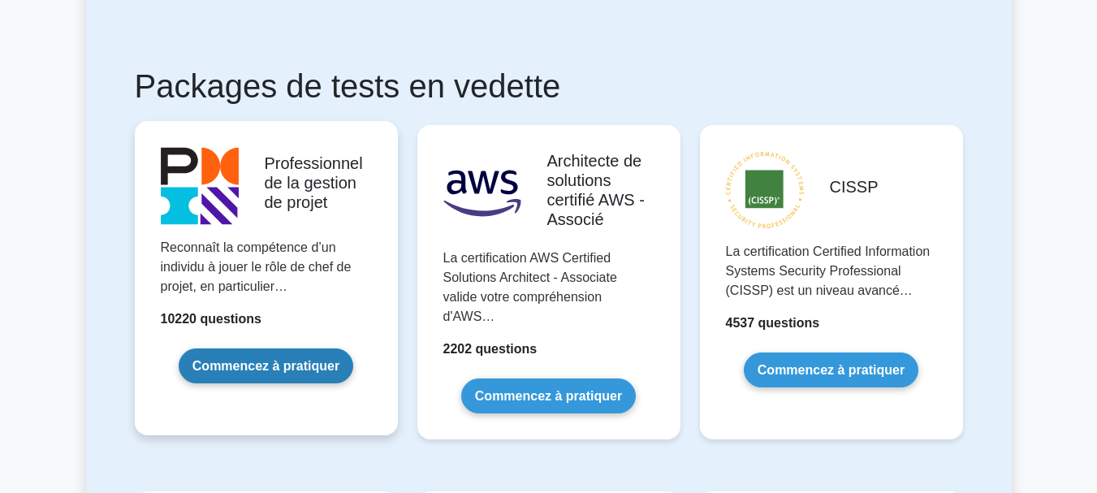
click at [287, 367] on link "Commencez à pratiquer" at bounding box center [266, 365] width 175 height 35
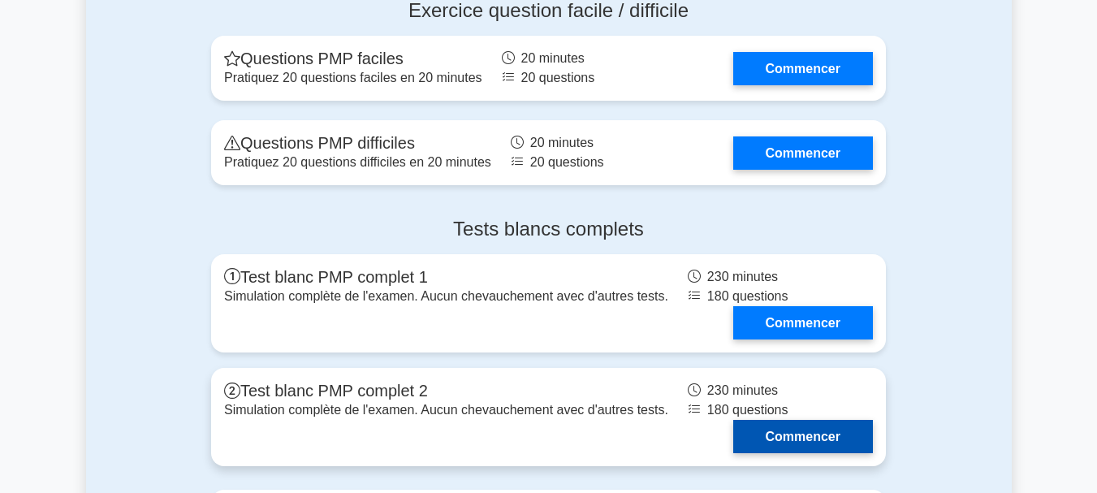
scroll to position [6288, 0]
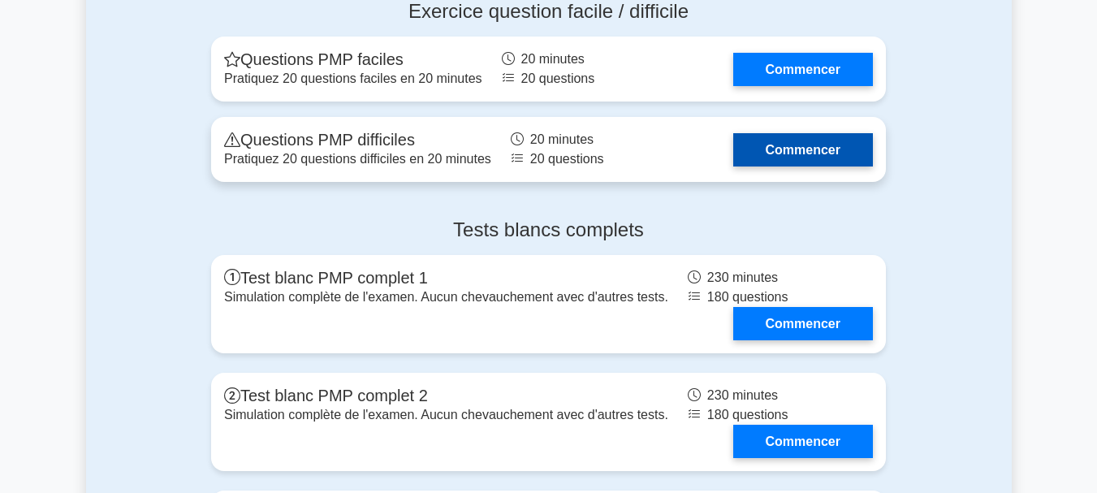
click at [811, 166] on link "Commencer" at bounding box center [803, 149] width 140 height 33
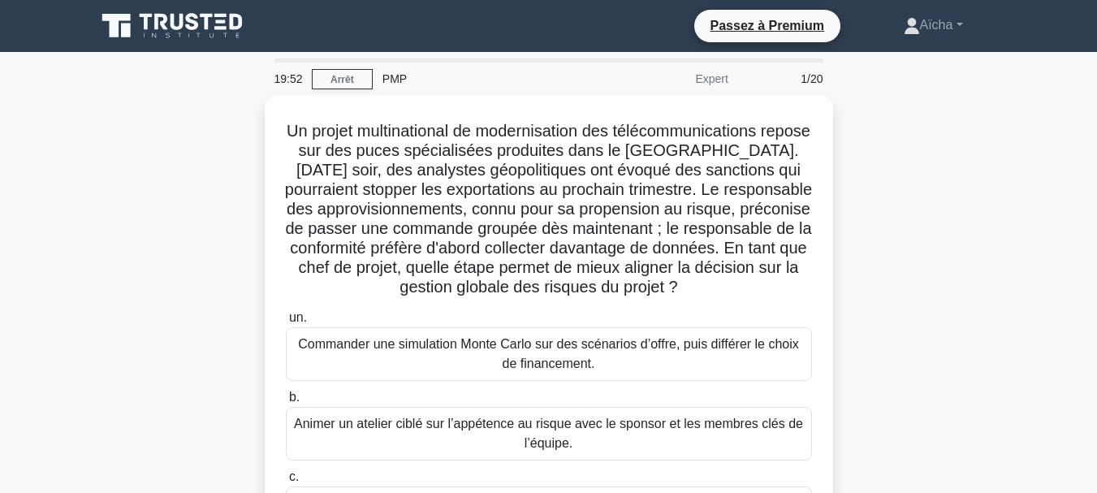
click at [952, 215] on div "Un projet multinational de modernisation des télécommunications repose sur des …" at bounding box center [549, 388] width 926 height 586
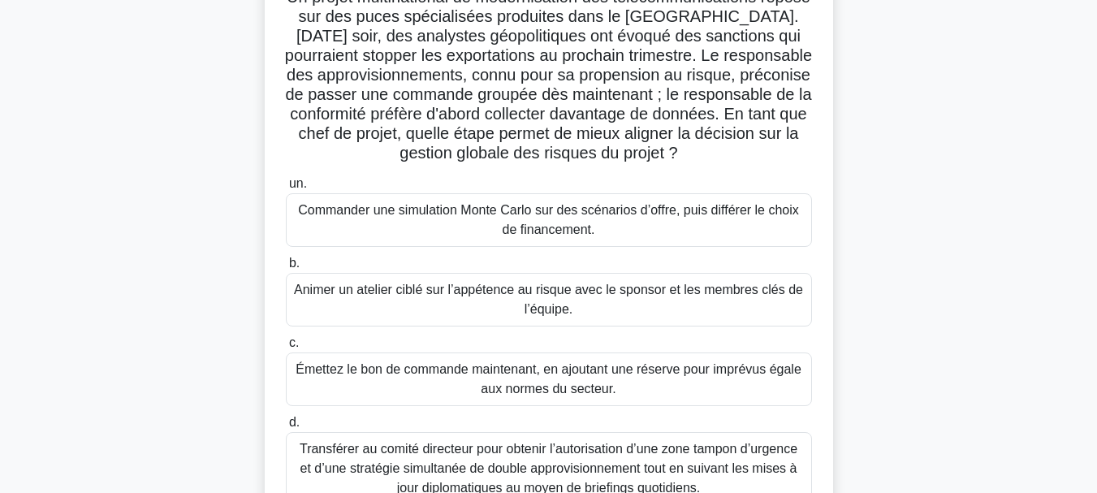
scroll to position [129, 0]
click at [559, 307] on font "Animer un atelier ciblé sur l’appétence au risque avec le sponsor et les membre…" at bounding box center [548, 299] width 509 height 33
click at [286, 270] on input "b. Animer un atelier ciblé sur l’appétence au risque avec le sponsor et les mem…" at bounding box center [286, 264] width 0 height 11
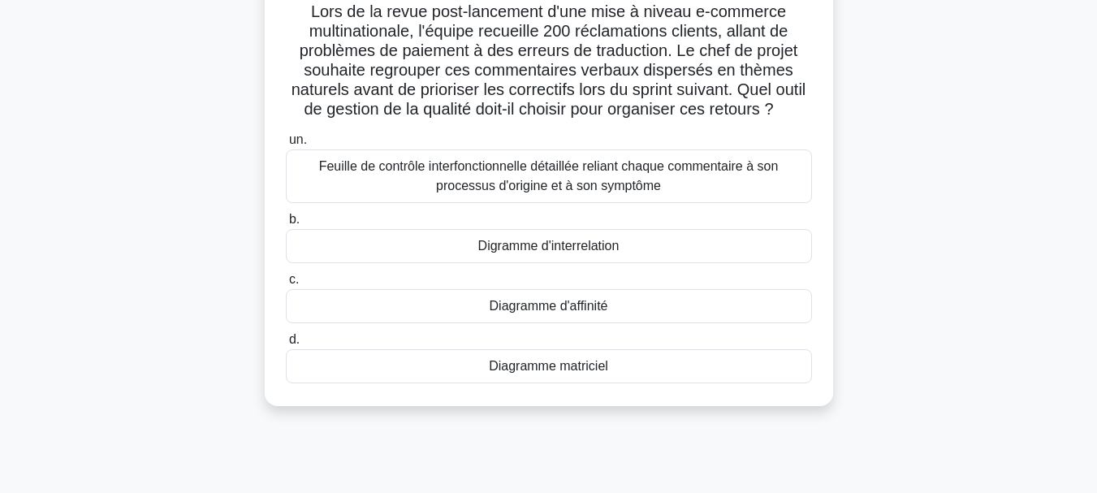
scroll to position [116, 0]
click at [585, 312] on font "Diagramme d'affinité" at bounding box center [549, 305] width 119 height 14
click at [286, 284] on input "c. Diagramme d'affinité" at bounding box center [286, 279] width 0 height 11
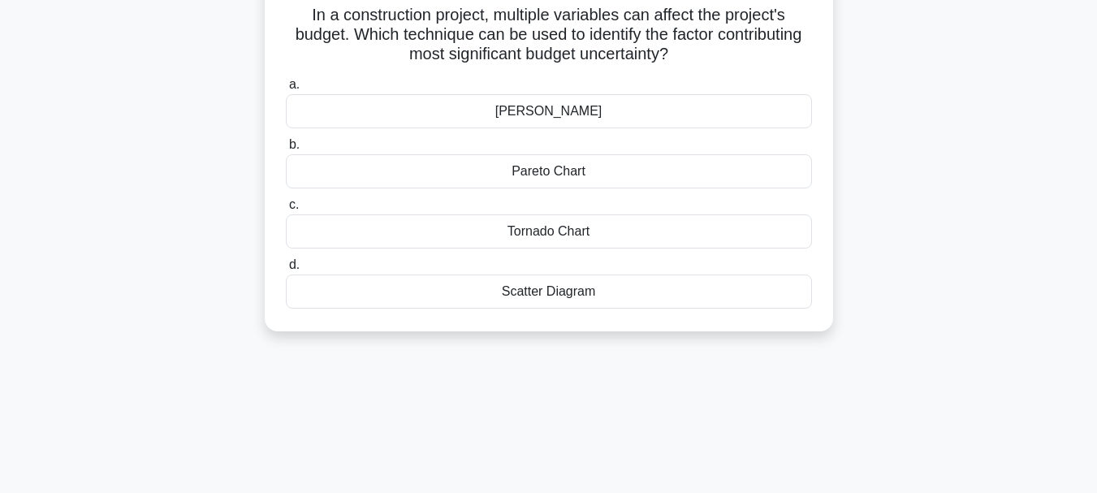
scroll to position [0, 0]
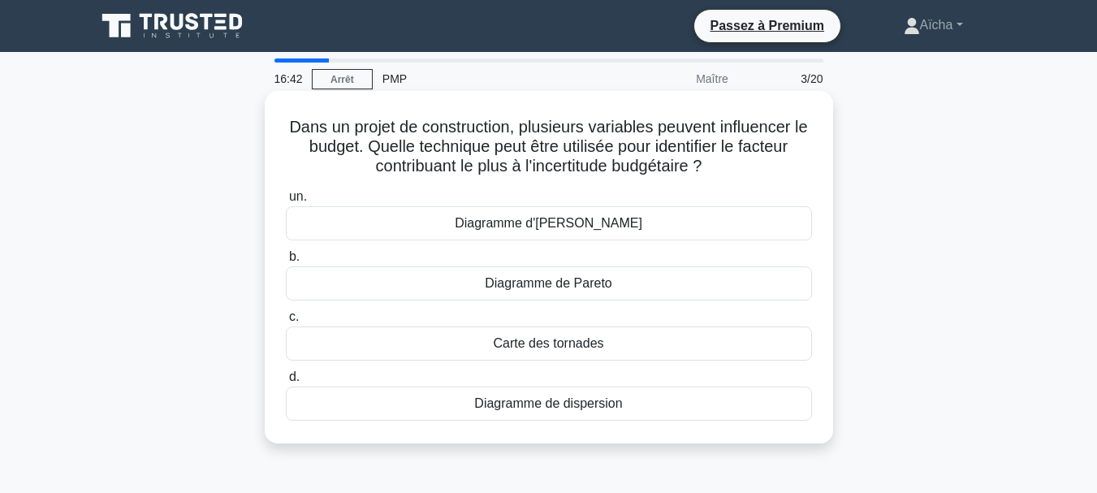
click at [657, 287] on div "Diagramme de Pareto" at bounding box center [549, 283] width 526 height 34
click at [286, 262] on input "b. Diagramme de Pareto" at bounding box center [286, 257] width 0 height 11
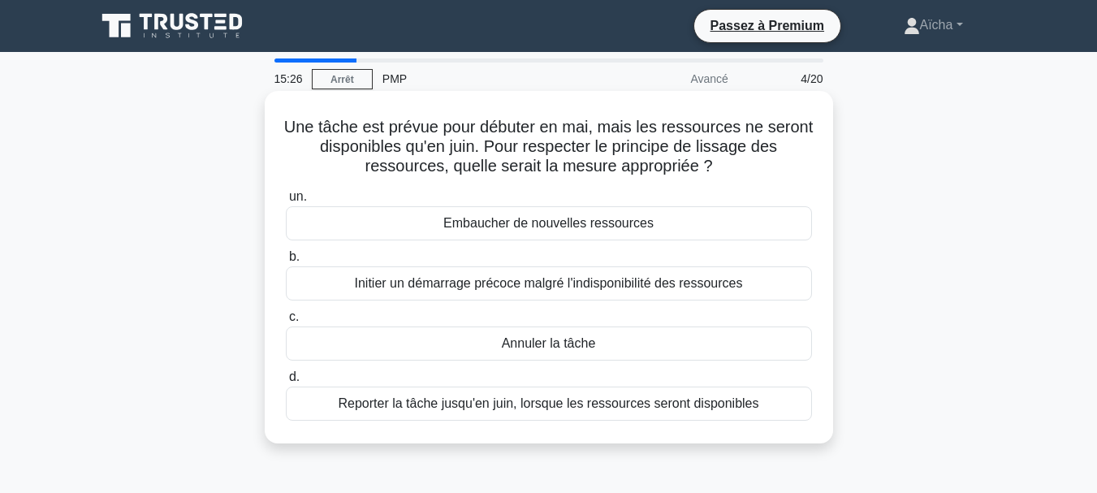
click at [595, 407] on font "Reporter la tâche jusqu'en juin, lorsque les ressources seront disponibles" at bounding box center [548, 403] width 421 height 14
click at [286, 382] on input "d. Reporter la tâche jusqu'en juin, lorsque les ressources seront disponibles" at bounding box center [286, 377] width 0 height 11
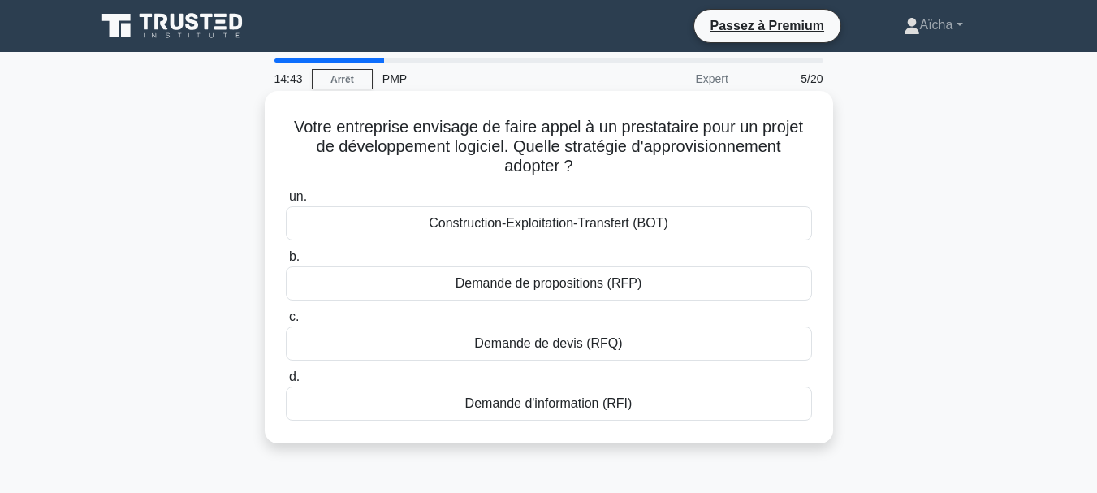
click at [719, 286] on div "Demande de propositions (RFP)" at bounding box center [549, 283] width 526 height 34
click at [286, 262] on input "b. Demande de propositions (RFP)" at bounding box center [286, 257] width 0 height 11
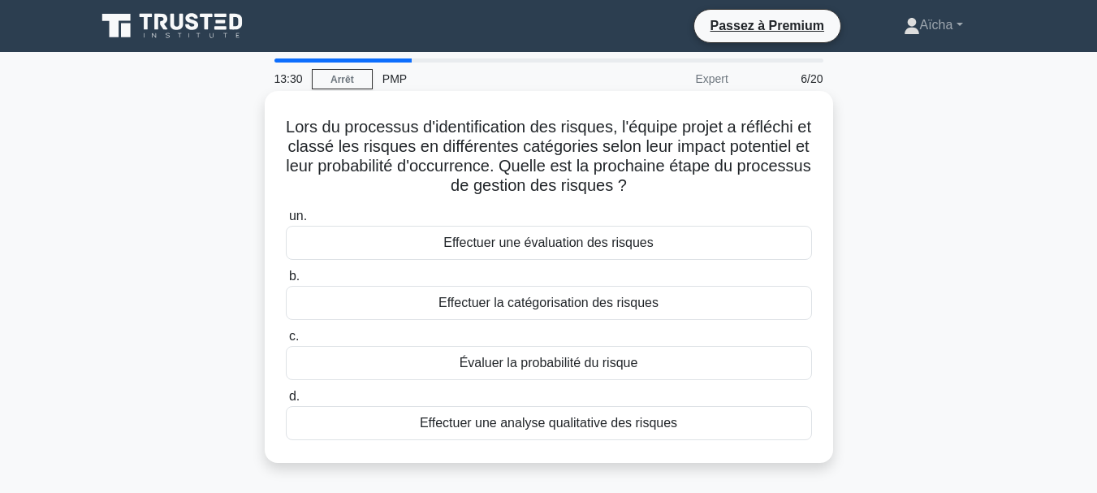
click at [657, 244] on div "Effectuer une évaluation des risques" at bounding box center [549, 243] width 526 height 34
click at [286, 222] on input "un. Effectuer une évaluation des risques" at bounding box center [286, 216] width 0 height 11
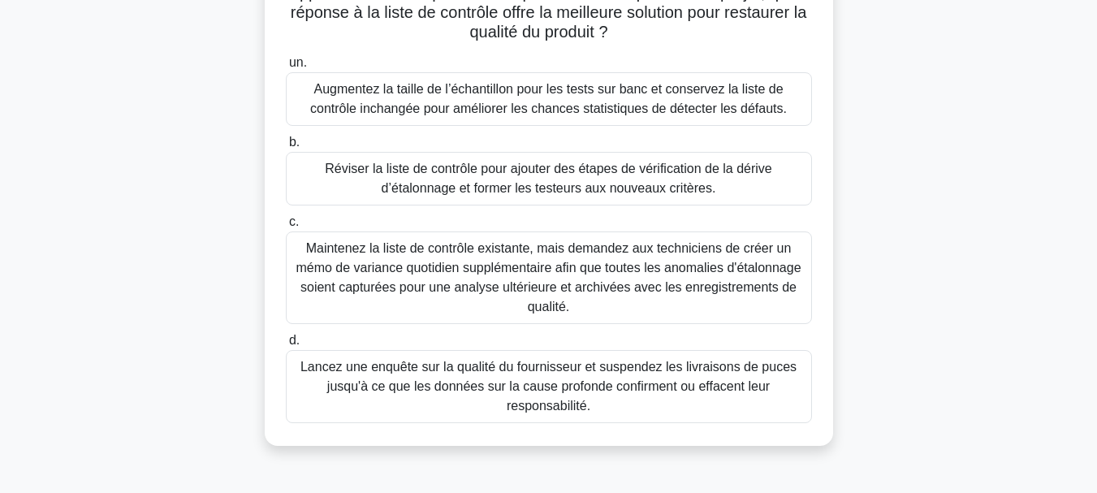
scroll to position [271, 0]
click at [637, 392] on font "Lancez une enquête sur la qualité du fournisseur et suspendez les livraisons de…" at bounding box center [548, 385] width 496 height 53
click at [286, 345] on input "d. Lancez une enquête sur la qualité du fournisseur et suspendez les livraisons…" at bounding box center [286, 339] width 0 height 11
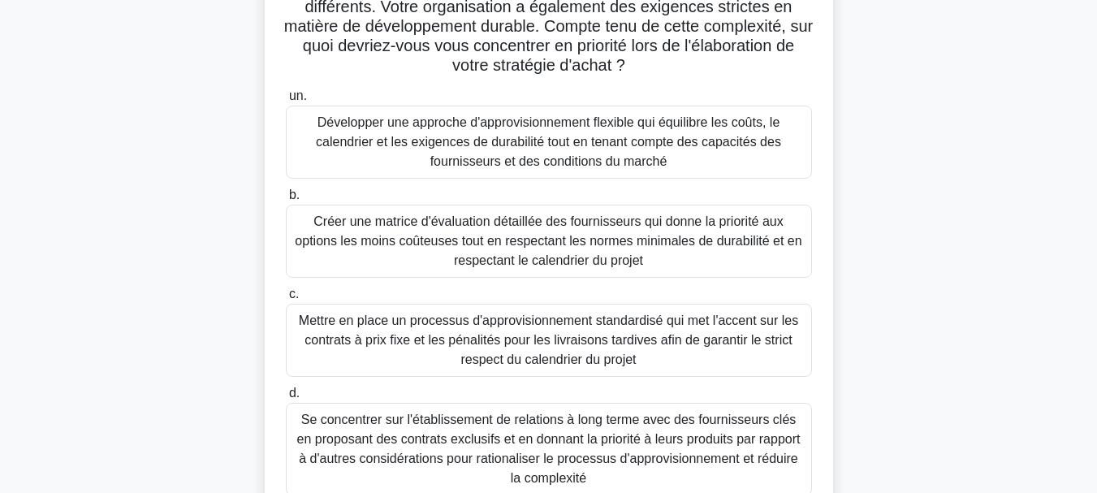
scroll to position [214, 0]
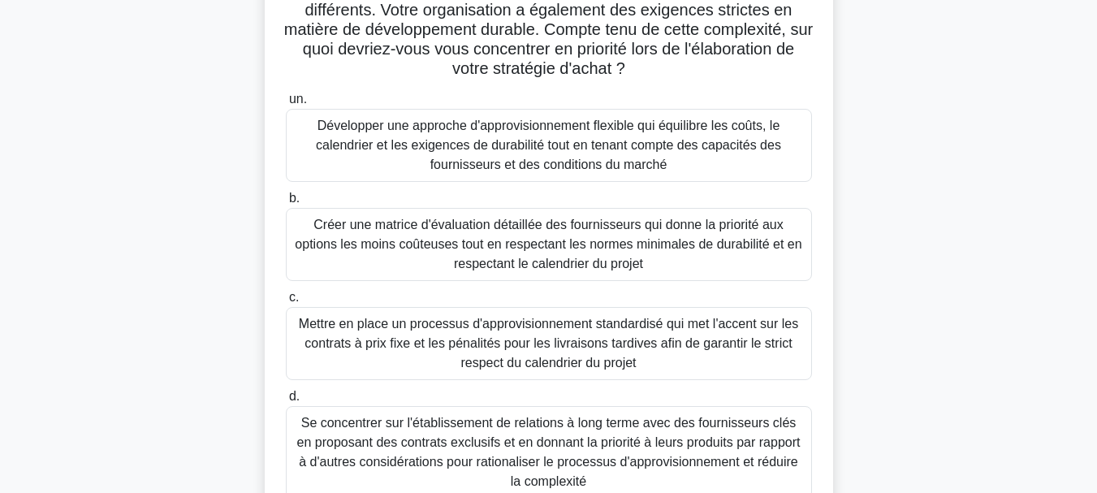
click at [588, 156] on font "Développer une approche d'approvisionnement flexible qui équilibre les coûts, l…" at bounding box center [548, 145] width 511 height 58
click at [286, 105] on input "un. Développer une approche d'approvisionnement flexible qui équilibre les coût…" at bounding box center [286, 99] width 0 height 11
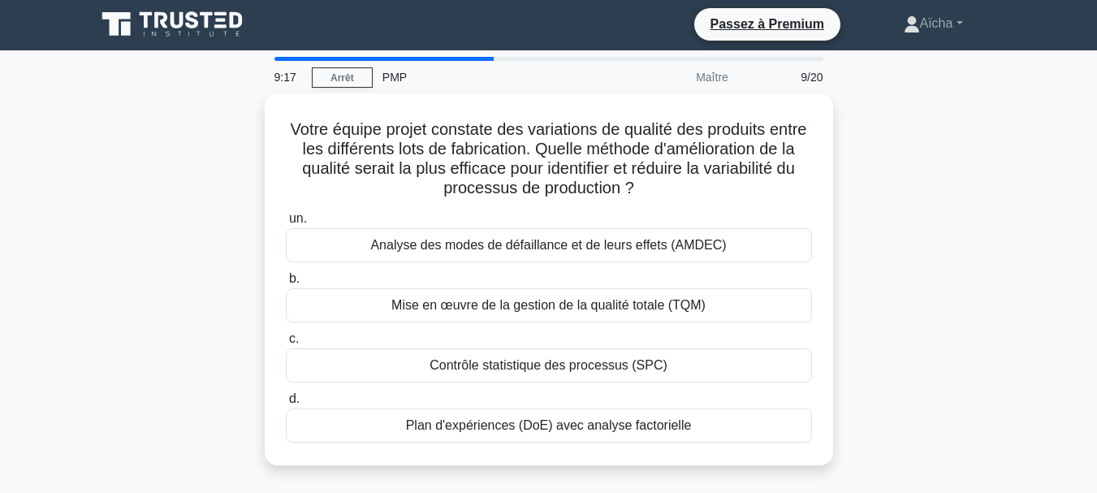
scroll to position [1, 0]
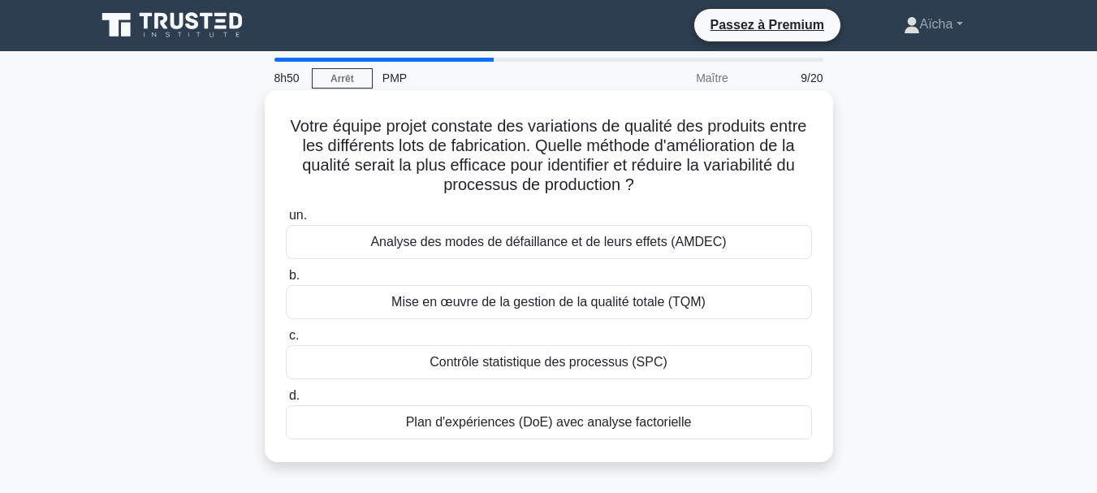
click at [634, 237] on font "Analyse des modes de défaillance et de leurs effets (AMDEC)" at bounding box center [548, 242] width 356 height 14
click at [286, 221] on input "un. Analyse des modes de défaillance et de leurs effets (AMDEC)" at bounding box center [286, 215] width 0 height 11
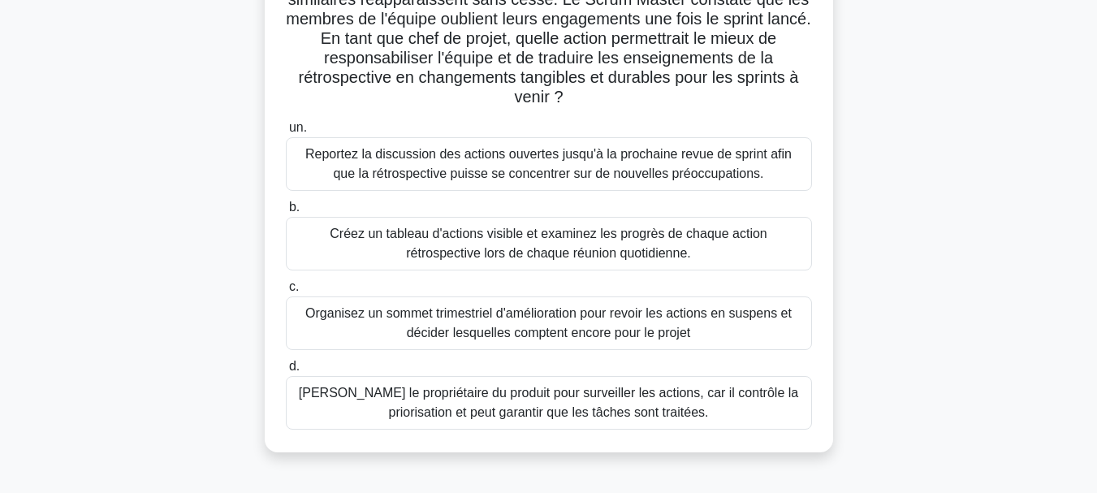
scroll to position [171, 0]
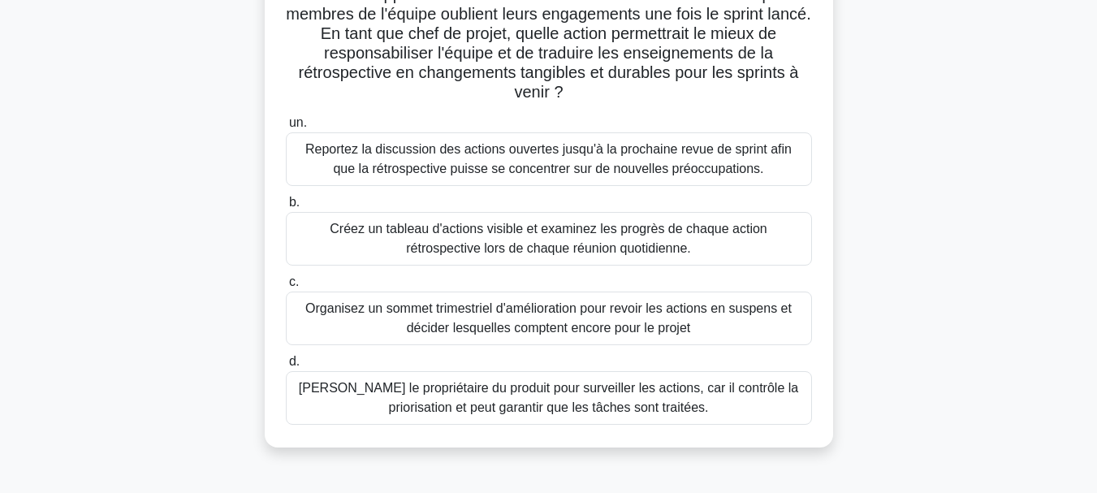
click at [650, 244] on font "Créez un tableau d'actions visible et examinez les progrès de chaque action rét…" at bounding box center [548, 238] width 437 height 33
click at [286, 208] on input "b. Créez un tableau d'actions visible et examinez les progrès de chaque action …" at bounding box center [286, 202] width 0 height 11
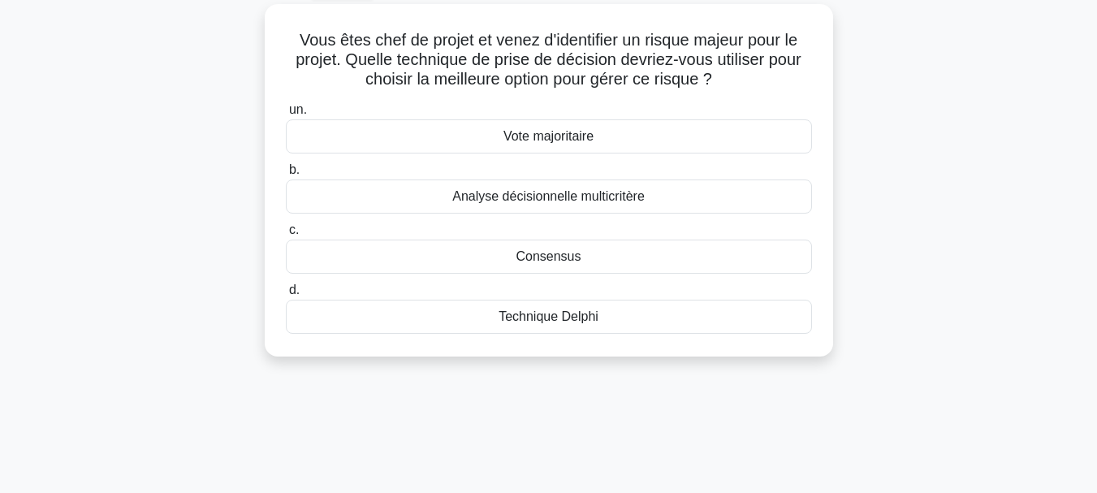
scroll to position [0, 0]
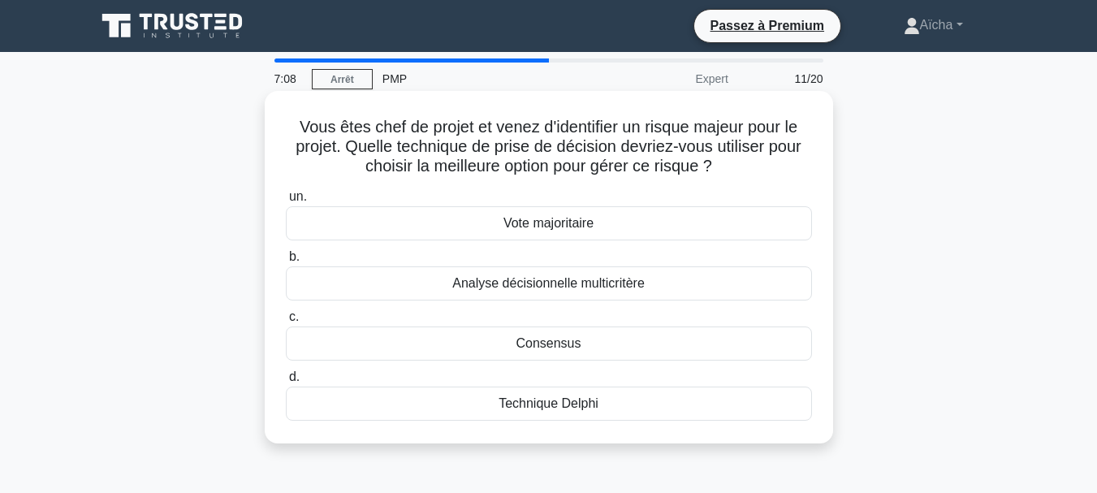
click at [576, 285] on font "Analyse décisionnelle multicritère" at bounding box center [548, 283] width 192 height 14
click at [286, 262] on input "b. Analyse décisionnelle multicritère" at bounding box center [286, 257] width 0 height 11
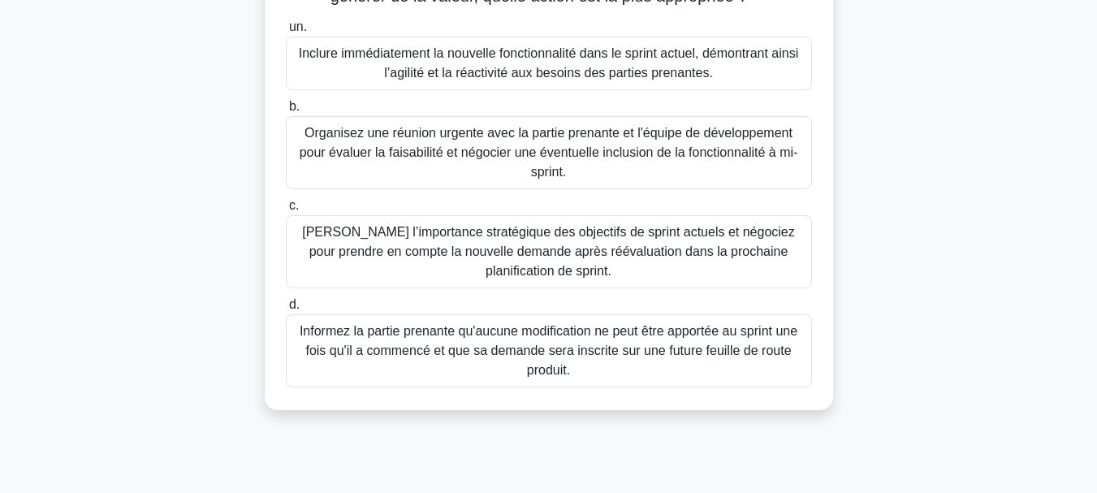
scroll to position [252, 0]
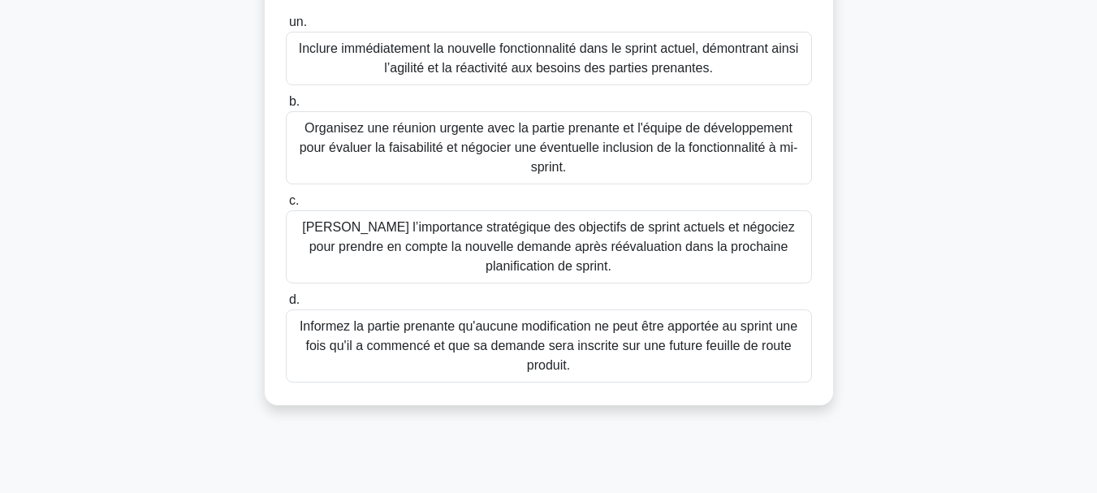
click at [537, 245] on font "Clarifiez l’importance stratégique des objectifs de sprint actuels et négociez …" at bounding box center [548, 246] width 493 height 53
click at [286, 206] on input "c. Clarifiez l’importance stratégique des objectifs de sprint actuels et négoci…" at bounding box center [286, 201] width 0 height 11
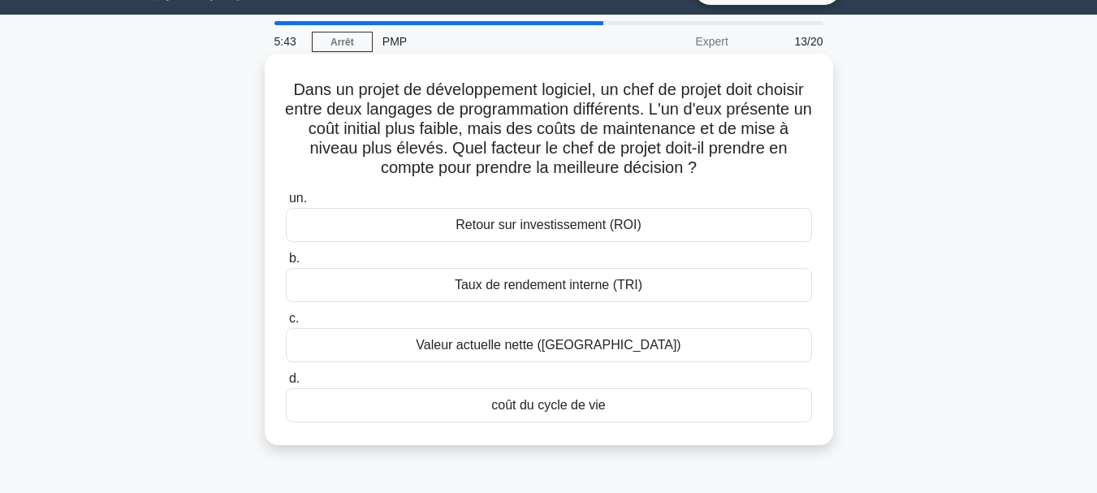
scroll to position [36, 0]
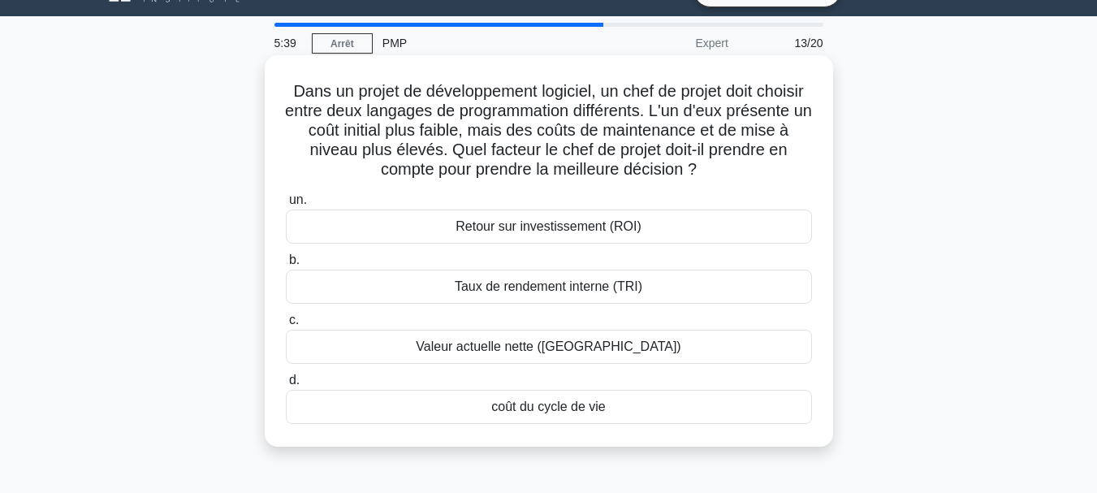
click at [555, 409] on font "coût du cycle de vie" at bounding box center [548, 406] width 114 height 14
click at [286, 386] on input "d. coût du cycle de vie" at bounding box center [286, 380] width 0 height 11
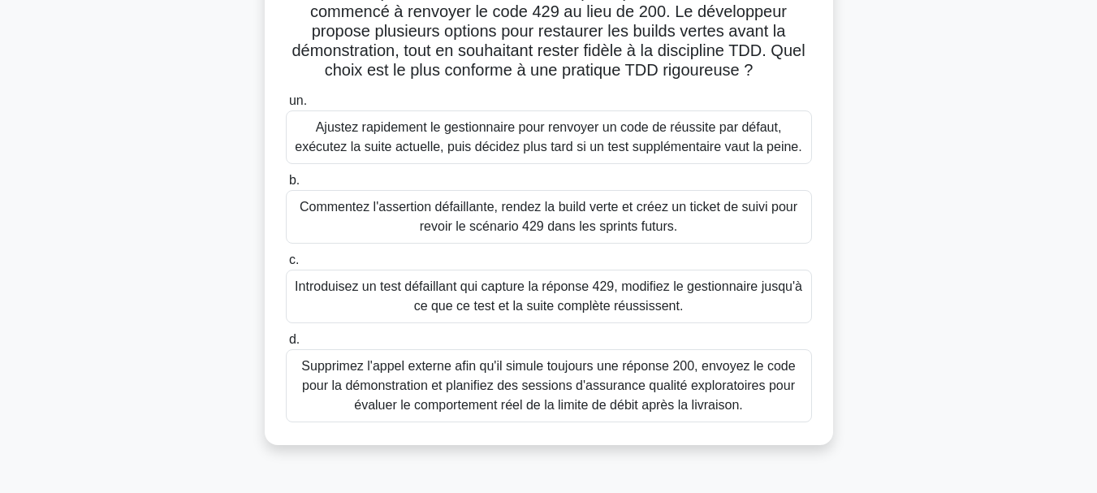
scroll to position [159, 0]
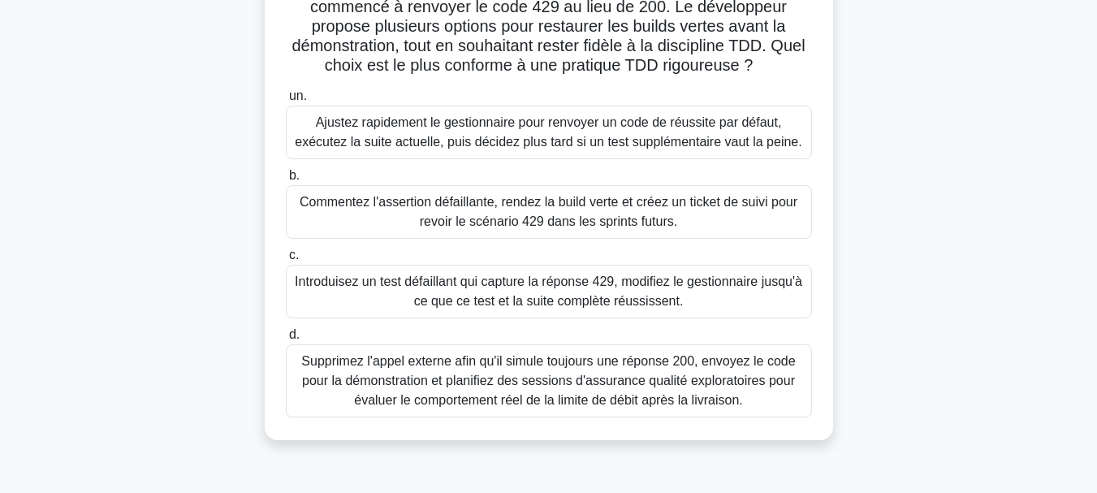
click at [513, 301] on font "Introduisez un test défaillant qui capture la réponse 429, modifiez le gestionn…" at bounding box center [548, 290] width 507 height 33
click at [286, 261] on input "c. Introduisez un test défaillant qui capture la réponse 429, modifiez le gesti…" at bounding box center [286, 255] width 0 height 11
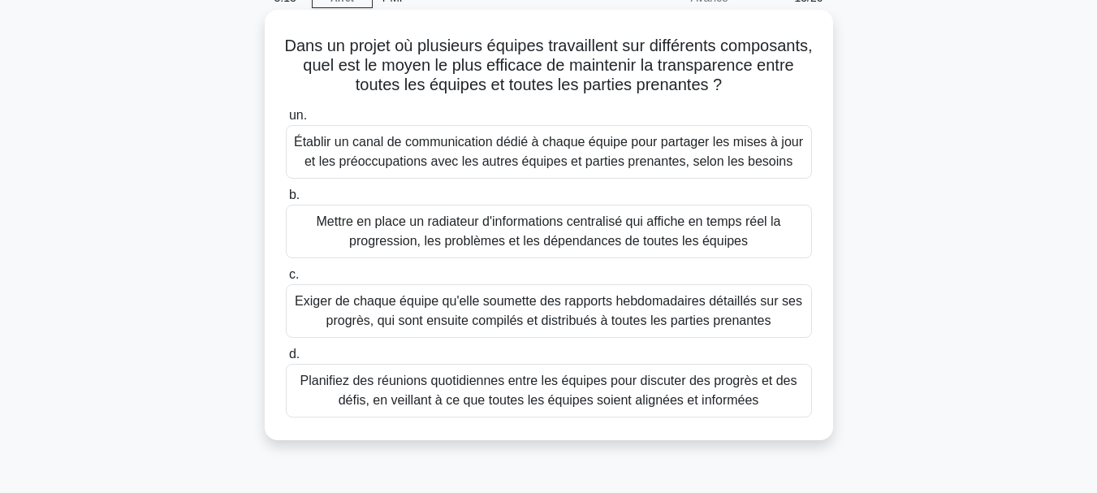
scroll to position [80, 0]
click at [600, 248] on font "Mettre en place un radiateur d'informations centralisé qui affiche en temps rée…" at bounding box center [549, 231] width 464 height 33
click at [286, 201] on input "b. Mettre en place un radiateur d'informations centralisé qui affiche en temps …" at bounding box center [286, 196] width 0 height 11
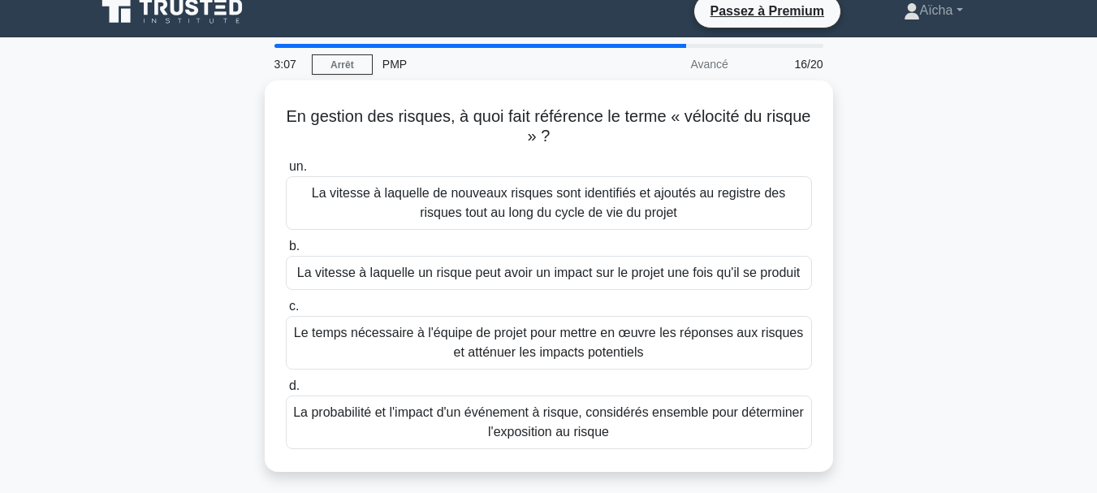
scroll to position [0, 0]
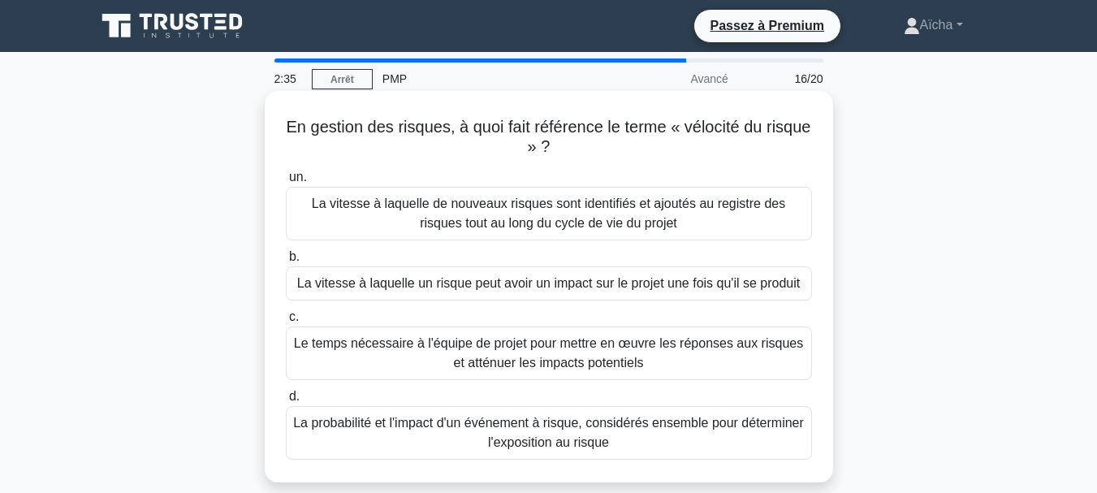
click at [548, 284] on font "La vitesse à laquelle un risque peut avoir un impact sur le projet une fois qu'…" at bounding box center [548, 283] width 503 height 14
click at [286, 262] on input "b. La vitesse à laquelle un risque peut avoir un impact sur le projet une fois …" at bounding box center [286, 257] width 0 height 11
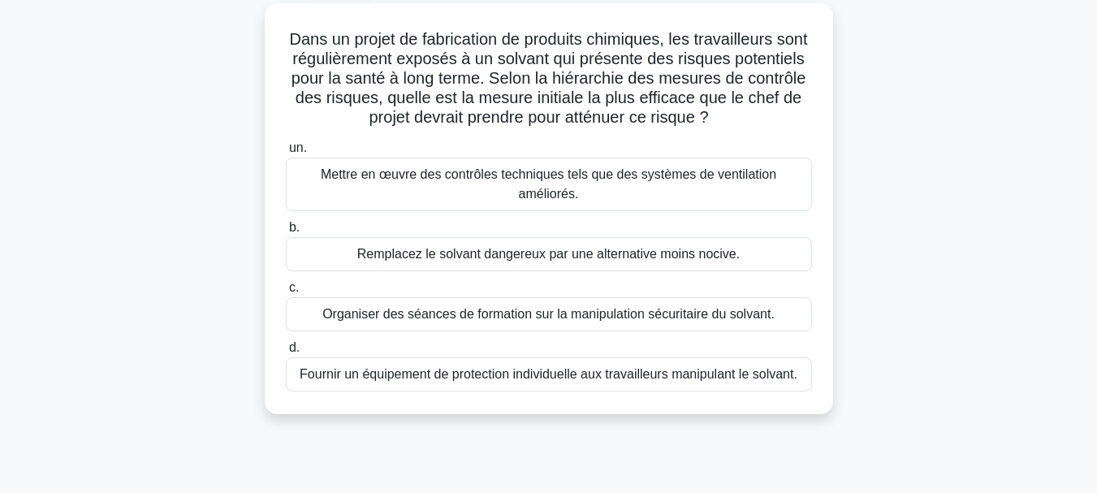
scroll to position [93, 0]
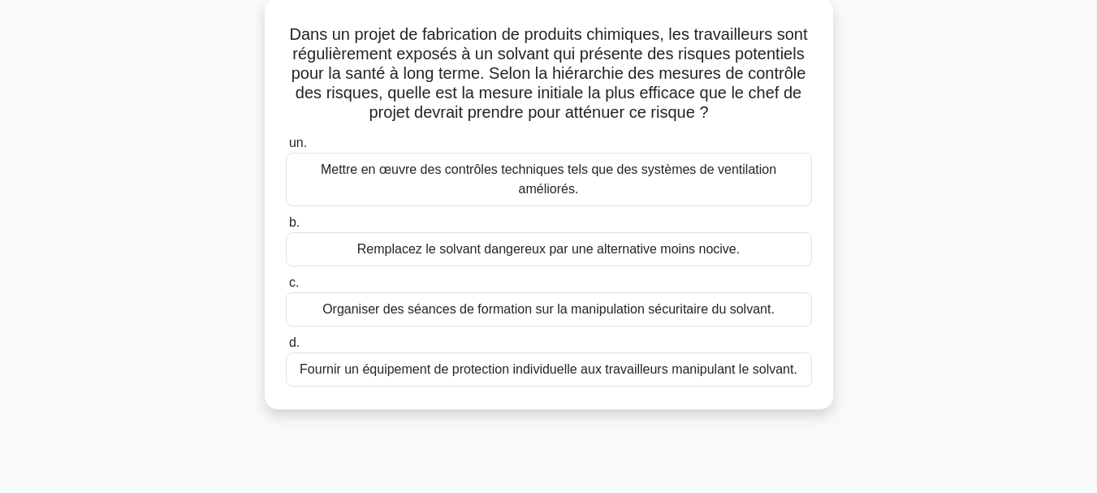
click at [496, 373] on font "Fournir un équipement de protection individuelle aux travailleurs manipulant le…" at bounding box center [549, 369] width 498 height 14
click at [286, 348] on input "d. Fournir un équipement de protection individuelle aux travailleurs manipulant…" at bounding box center [286, 343] width 0 height 11
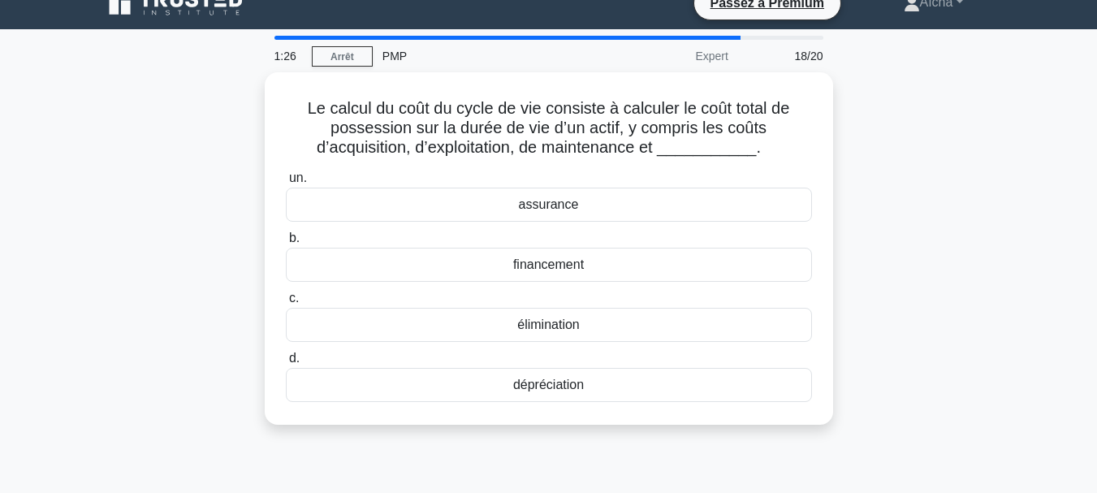
scroll to position [0, 0]
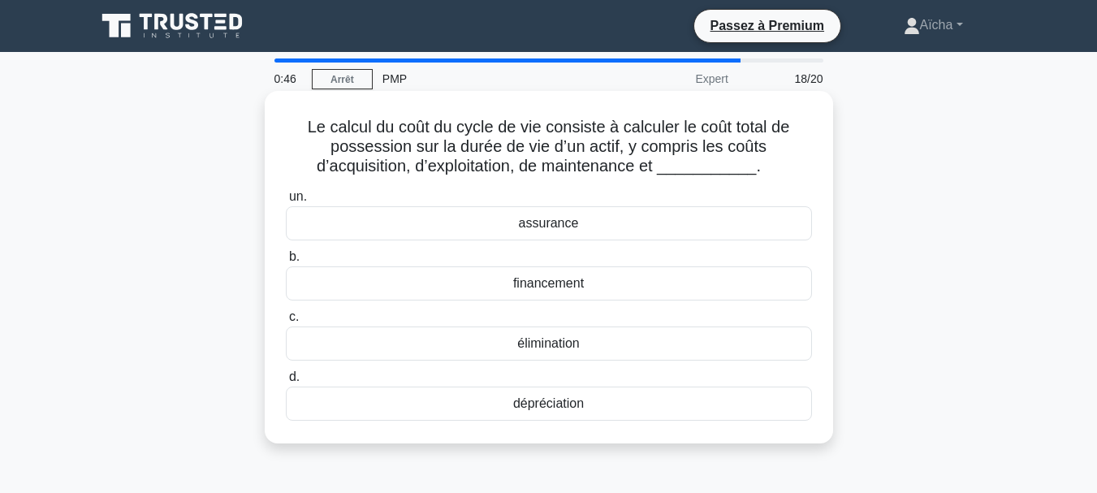
click at [580, 399] on font "dépréciation" at bounding box center [548, 403] width 71 height 14
click at [286, 382] on input "d. dépréciation" at bounding box center [286, 377] width 0 height 11
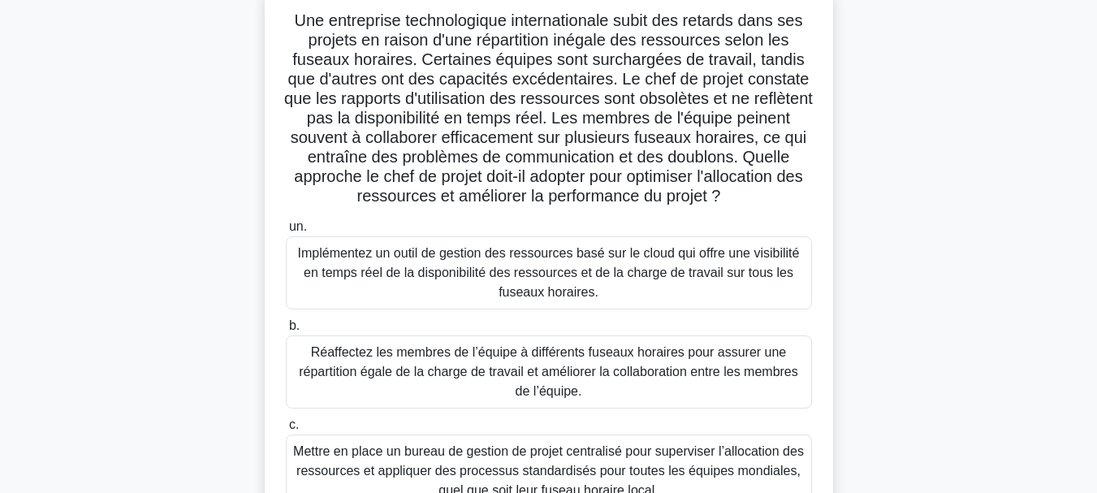
scroll to position [167, 0]
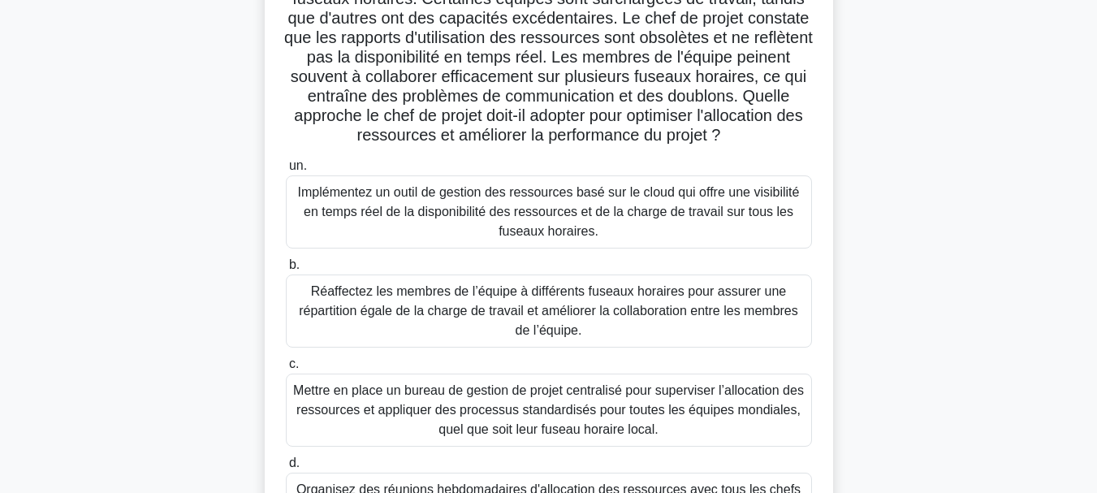
click at [524, 238] on font "Implémentez un outil de gestion des ressources basé sur le cloud qui offre une …" at bounding box center [549, 211] width 502 height 53
click at [286, 171] on input "un. Implémentez un outil de gestion des ressources basé sur le cloud qui offre …" at bounding box center [286, 166] width 0 height 11
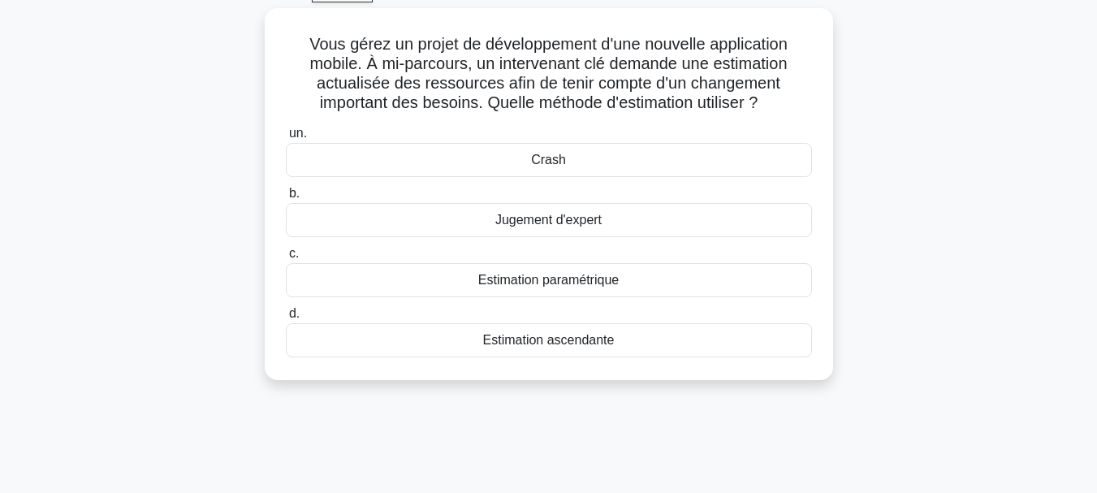
scroll to position [0, 0]
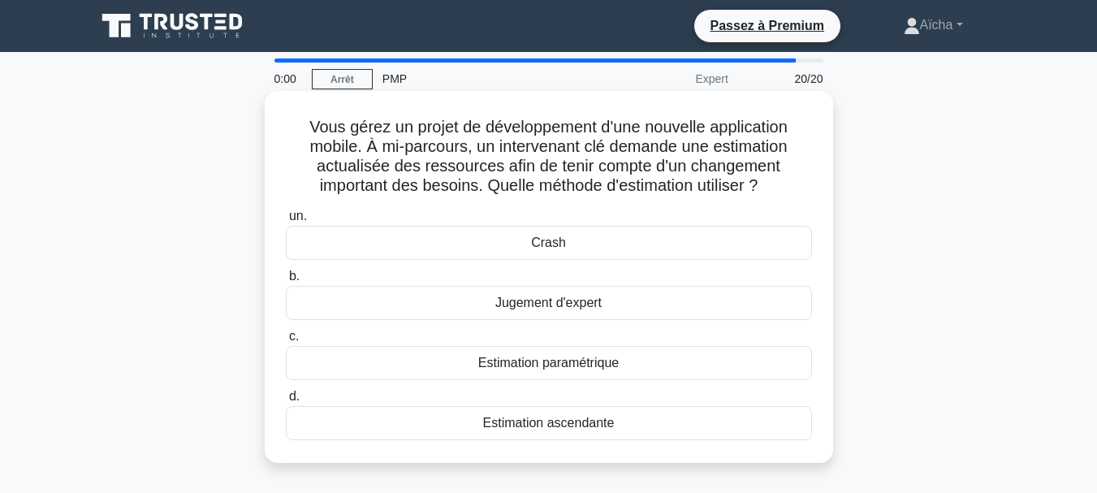
click at [554, 247] on font "Crash" at bounding box center [548, 242] width 35 height 14
click at [286, 222] on input "un. Crash" at bounding box center [286, 216] width 0 height 11
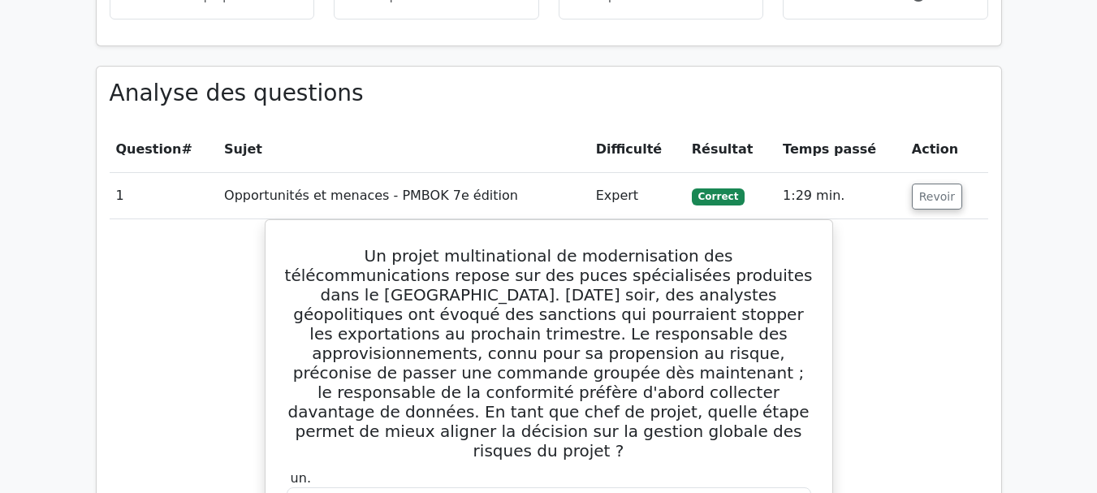
scroll to position [1502, 0]
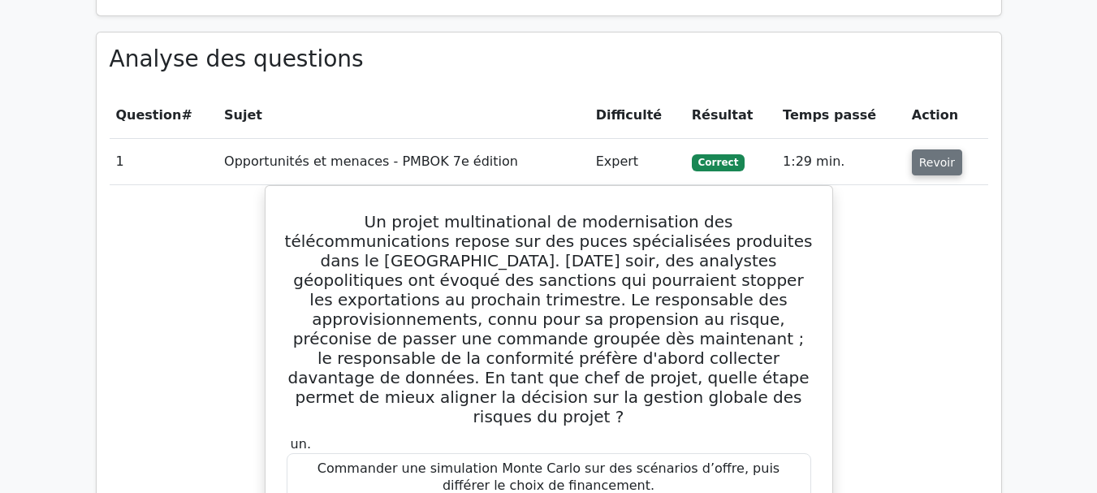
click at [938, 168] on font "Revoir" at bounding box center [937, 162] width 36 height 13
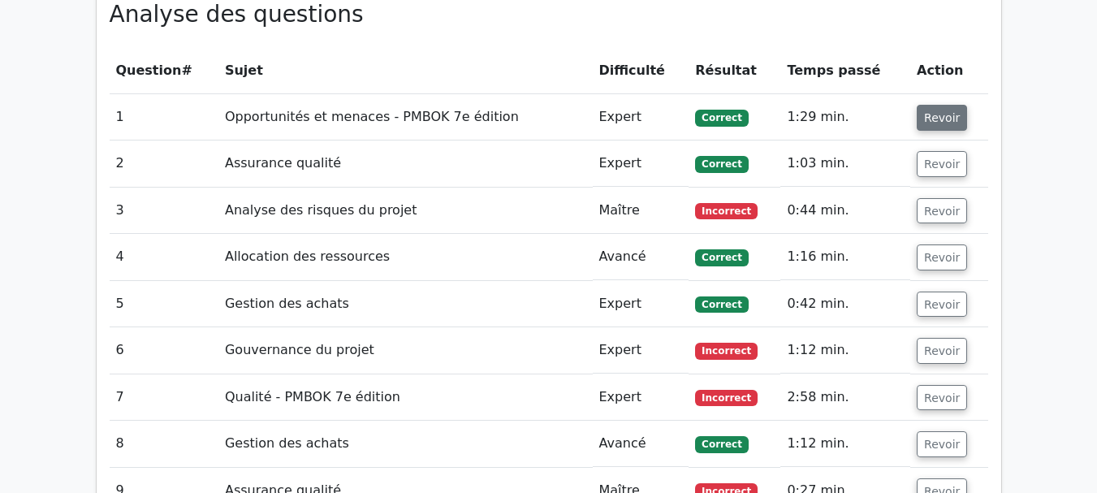
scroll to position [1552, 0]
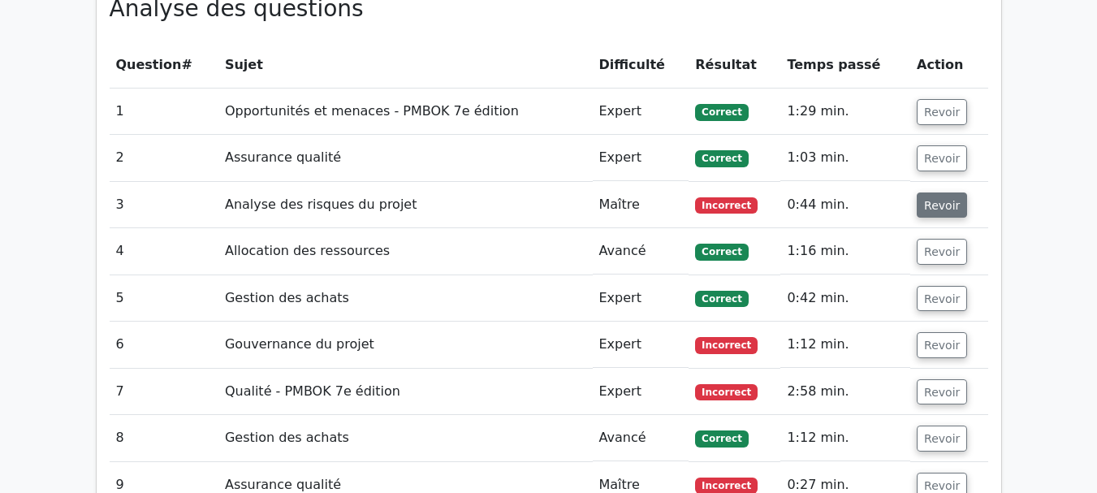
click at [939, 206] on font "Revoir" at bounding box center [942, 204] width 36 height 13
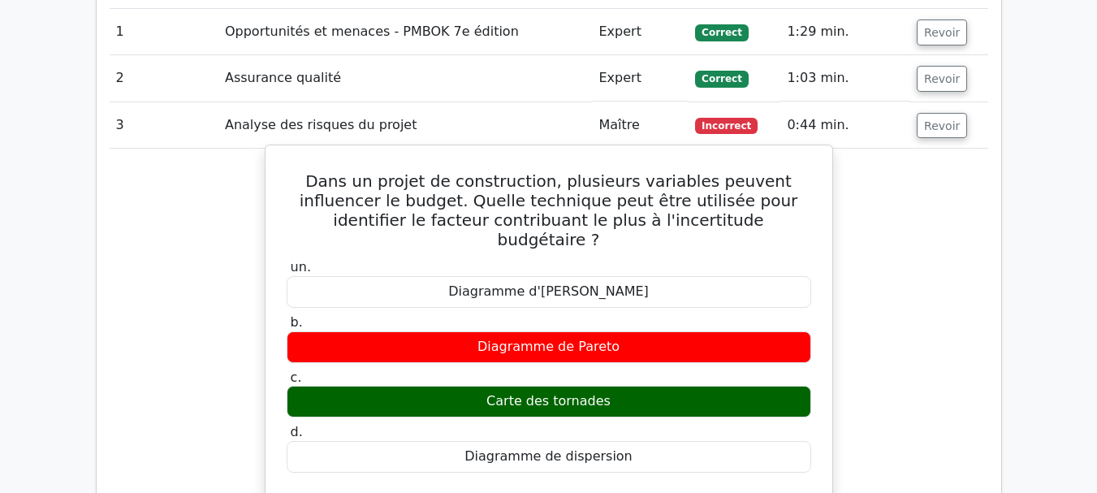
scroll to position [1631, 0]
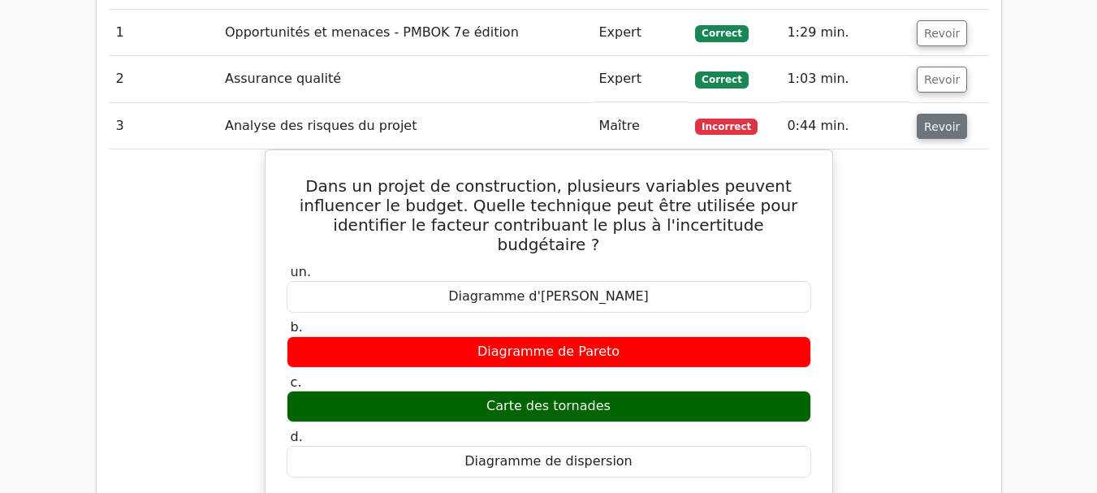
click at [934, 132] on font "Revoir" at bounding box center [942, 125] width 36 height 13
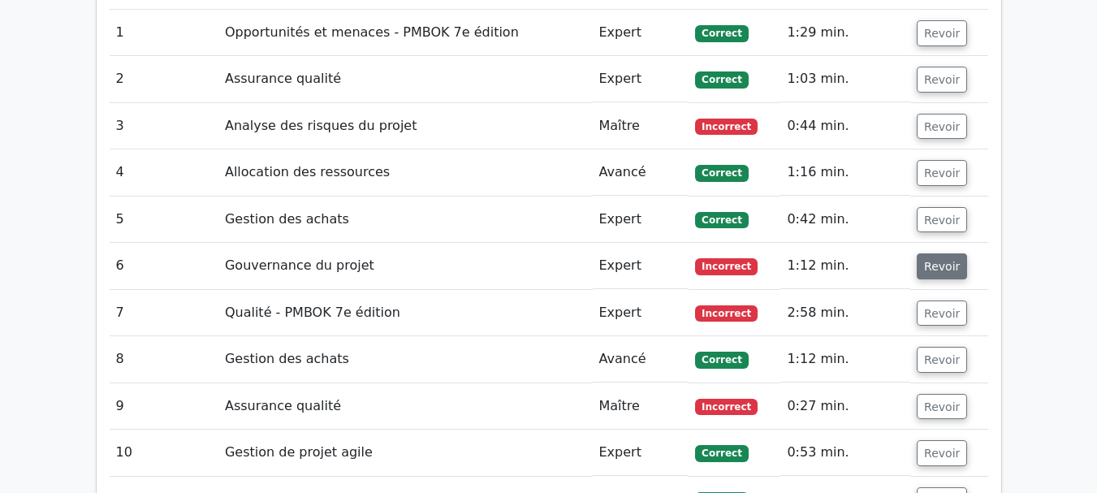
click at [934, 270] on font "Revoir" at bounding box center [942, 266] width 36 height 13
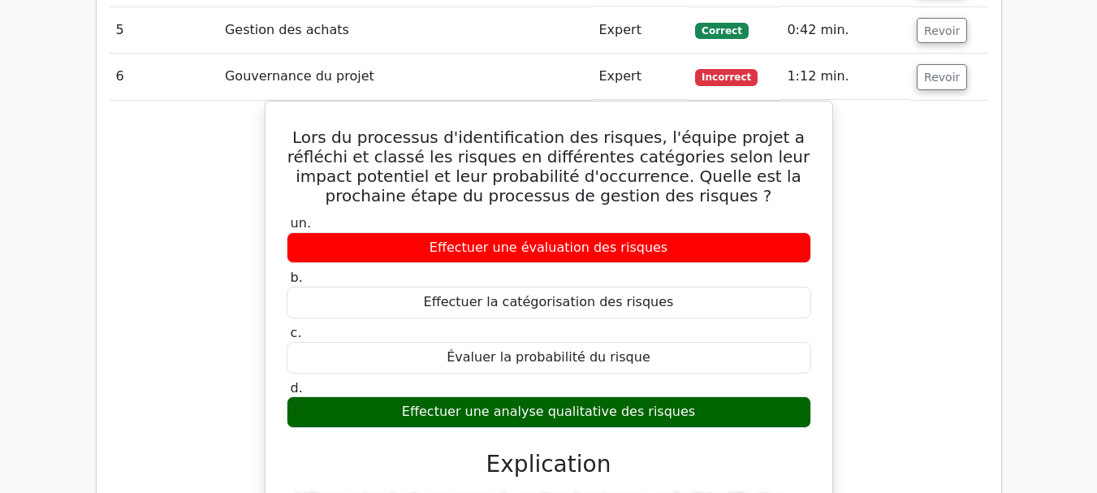
scroll to position [1860, 0]
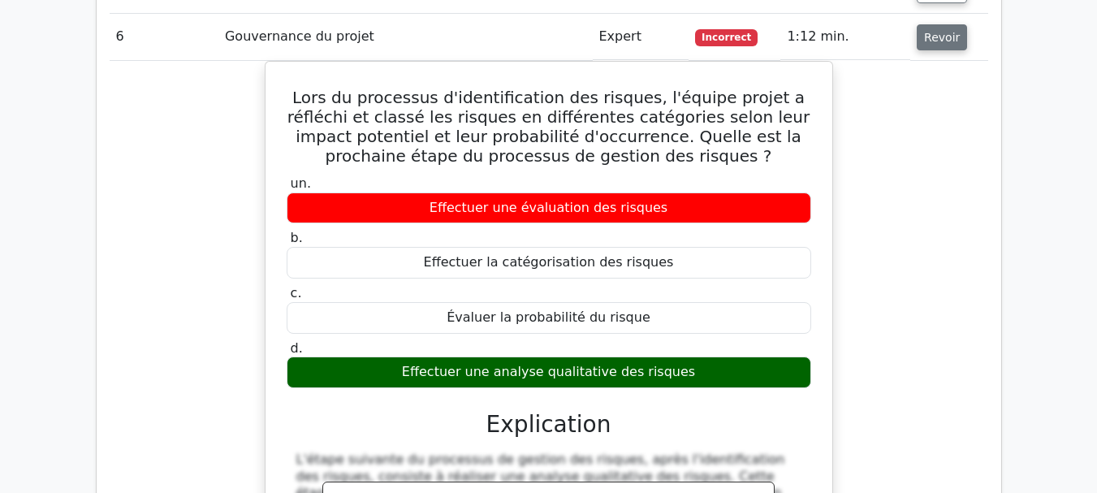
click at [943, 44] on font "Revoir" at bounding box center [942, 37] width 36 height 13
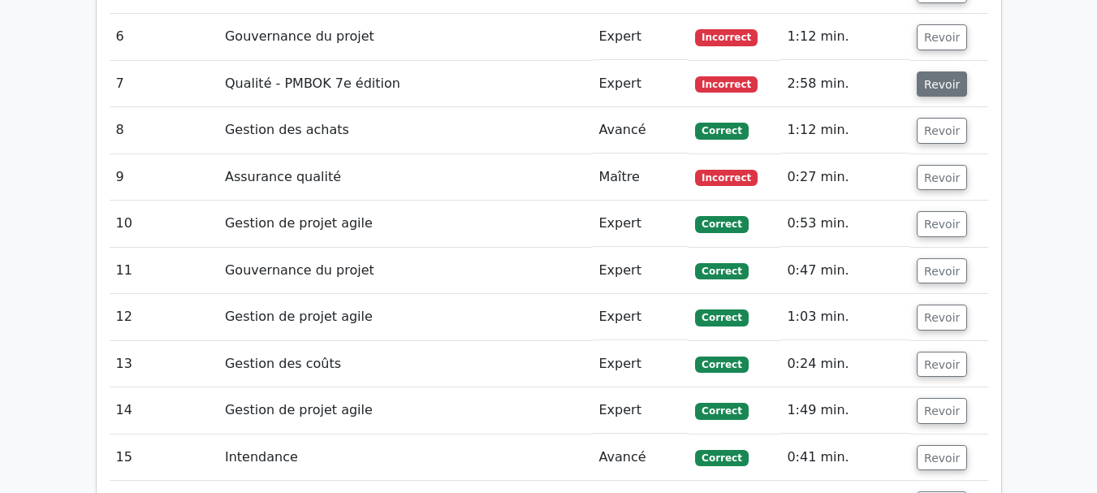
click at [947, 88] on font "Revoir" at bounding box center [942, 83] width 36 height 13
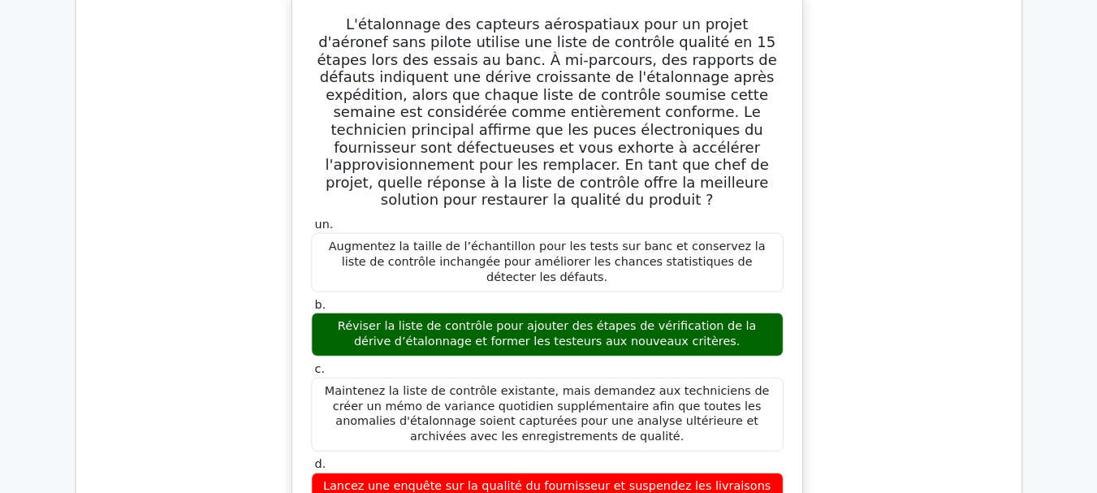
scroll to position [1977, 0]
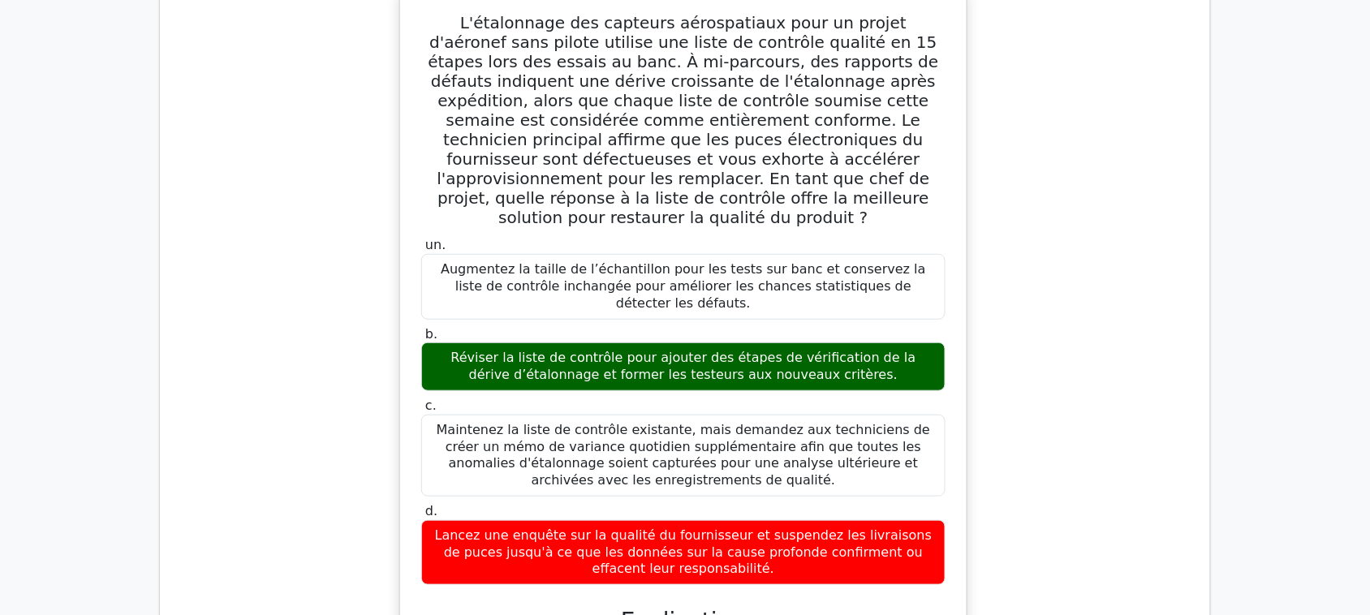
drag, startPoint x: 921, startPoint y: 14, endPoint x: 878, endPoint y: 185, distance: 176.6
click at [878, 185] on font "L'étalonnage des capteurs aérospatiaux pour un projet d'aéronef sans pilote uti…" at bounding box center [683, 120] width 511 height 214
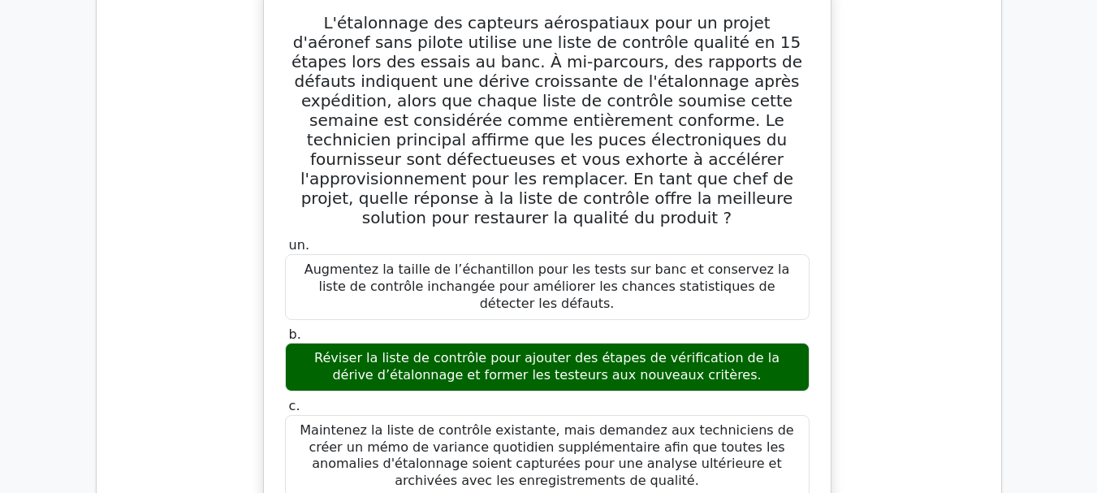
scroll to position [0, 2]
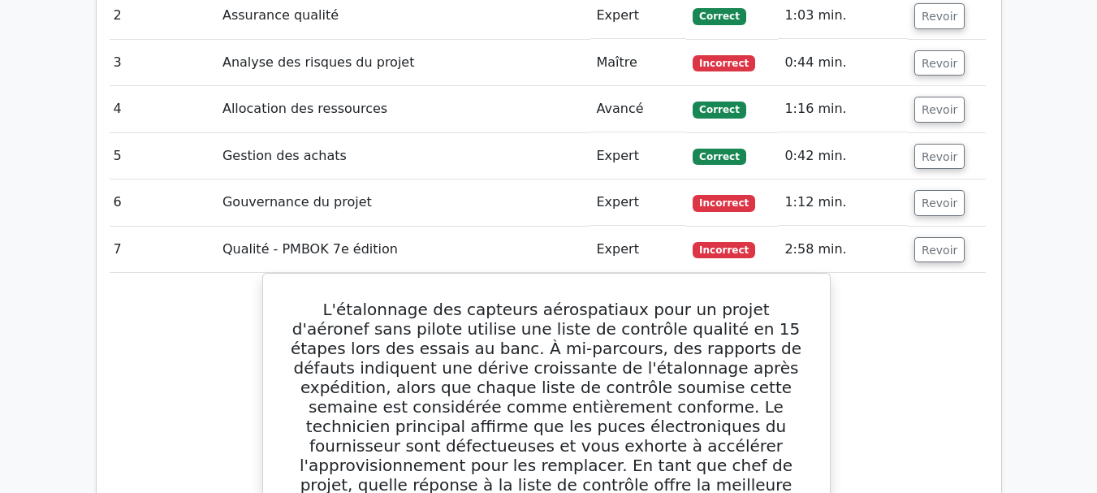
scroll to position [1692, 0]
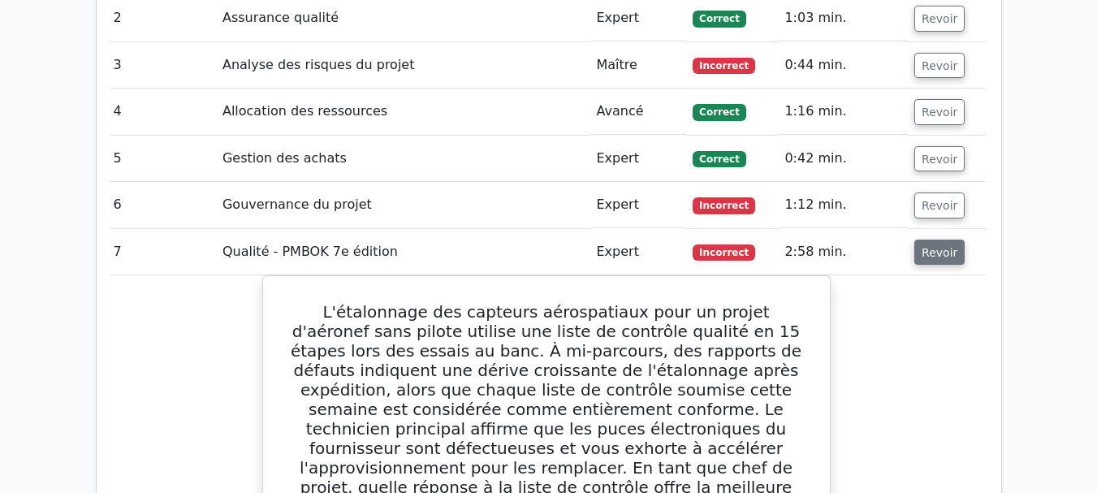
click at [939, 250] on font "Revoir" at bounding box center [939, 251] width 36 height 13
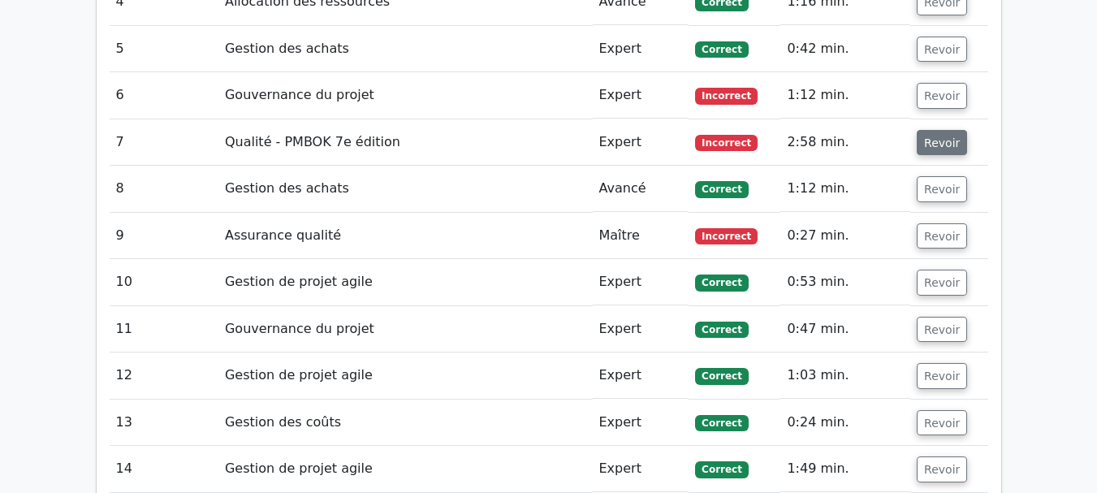
scroll to position [1805, 0]
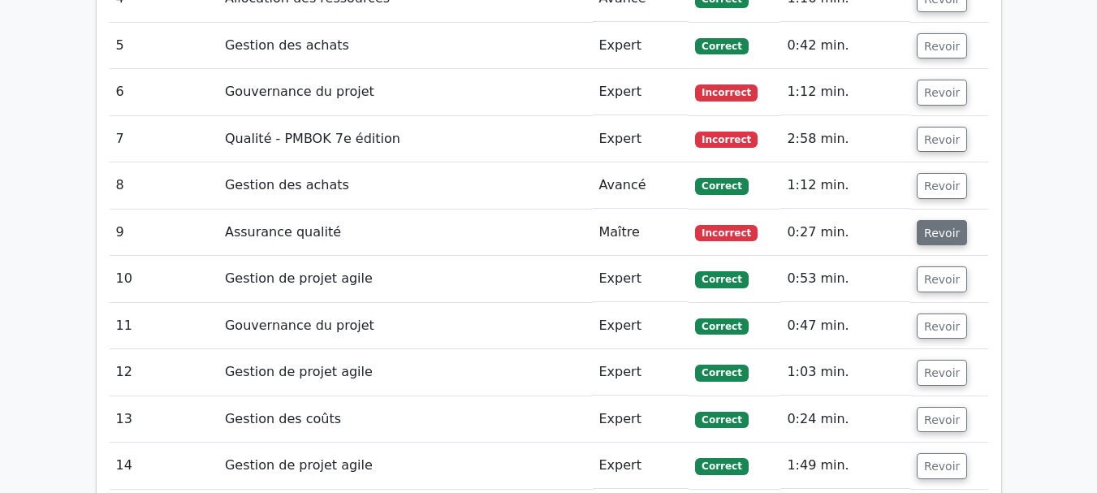
click at [945, 234] on font "Revoir" at bounding box center [942, 232] width 36 height 13
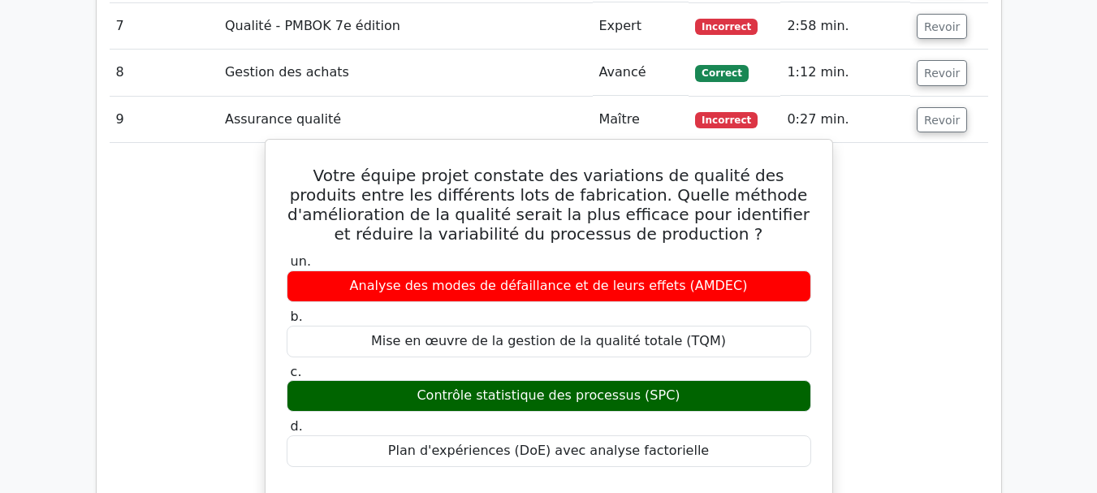
scroll to position [1988, 0]
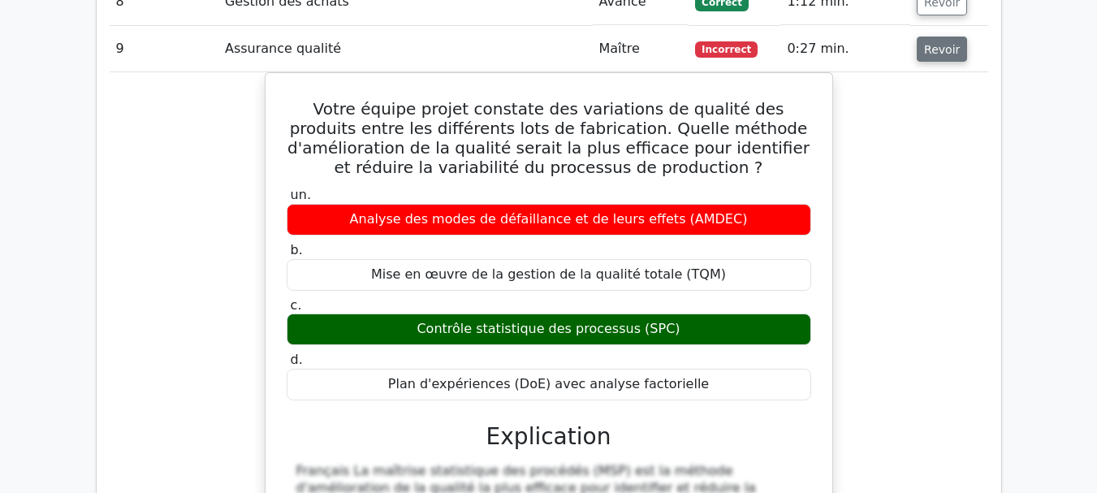
click at [937, 63] on button "Revoir" at bounding box center [942, 50] width 50 height 26
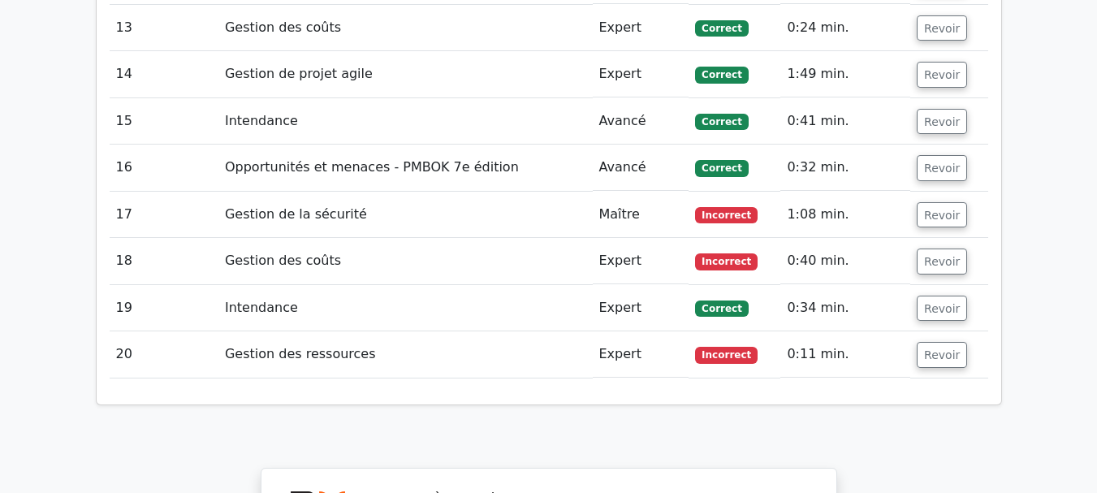
scroll to position [2199, 0]
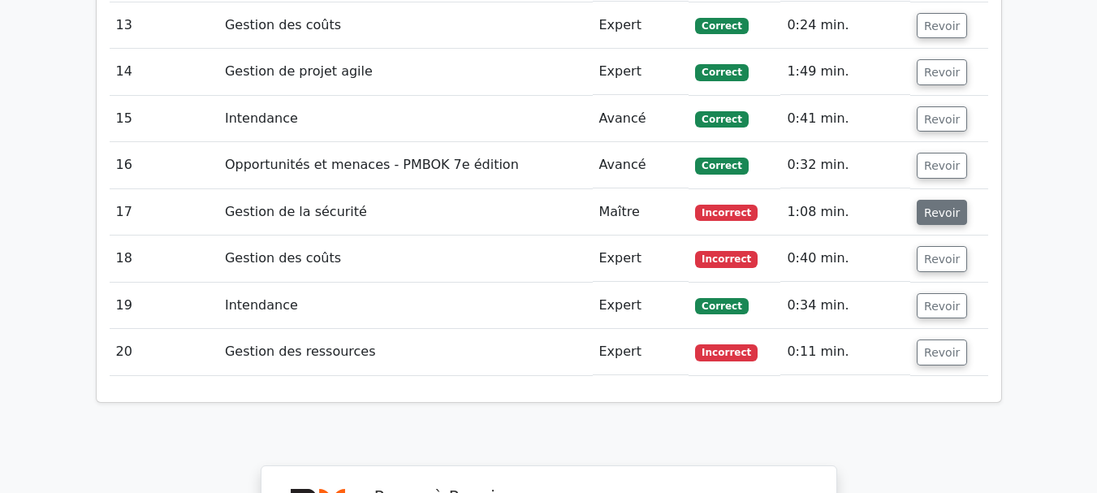
click at [947, 214] on font "Revoir" at bounding box center [942, 211] width 36 height 13
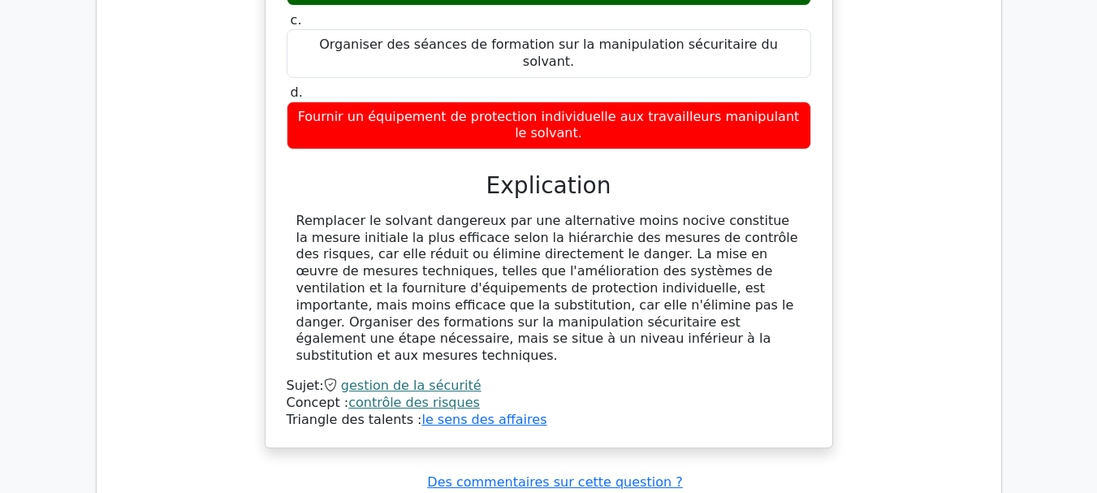
scroll to position [2703, 0]
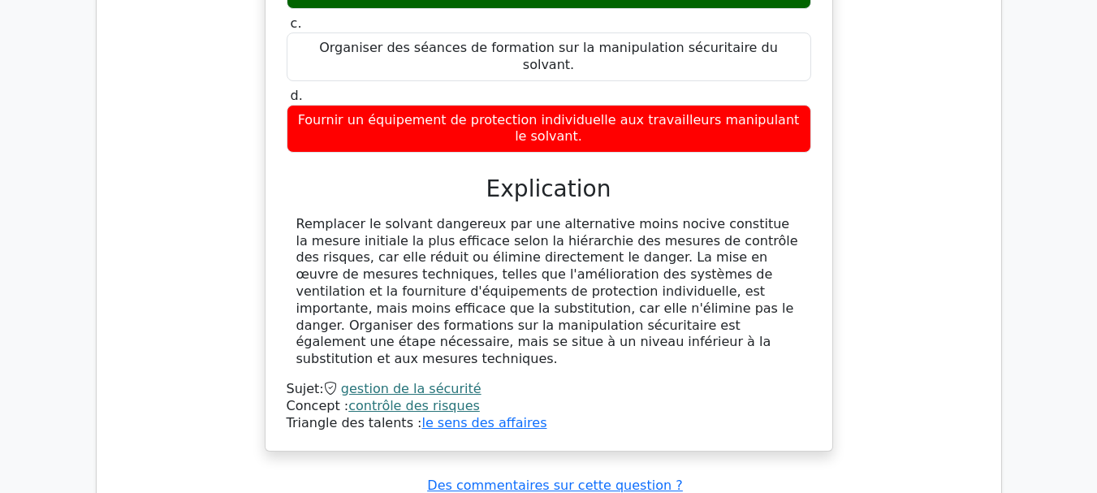
drag, startPoint x: 947, startPoint y: 214, endPoint x: 1025, endPoint y: 182, distance: 84.4
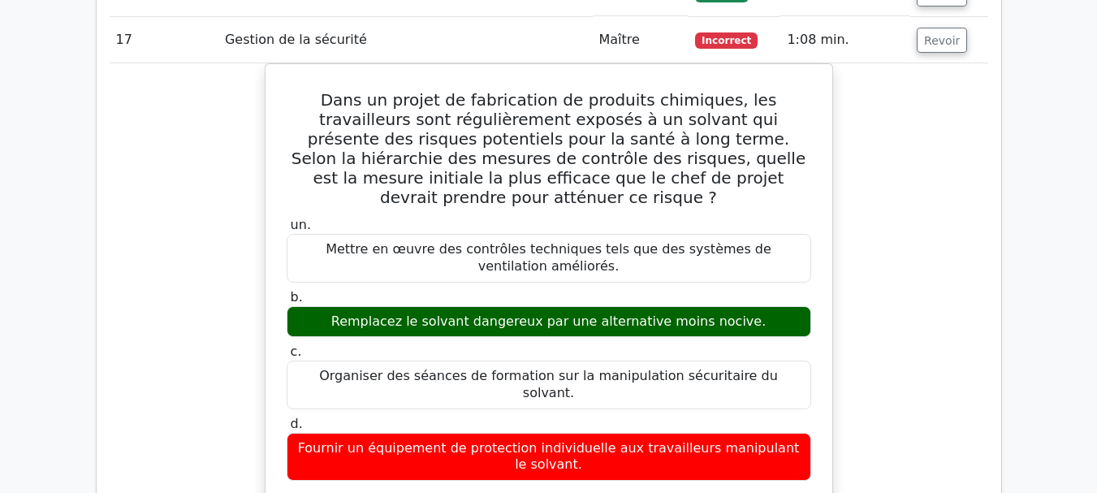
scroll to position [2369, 0]
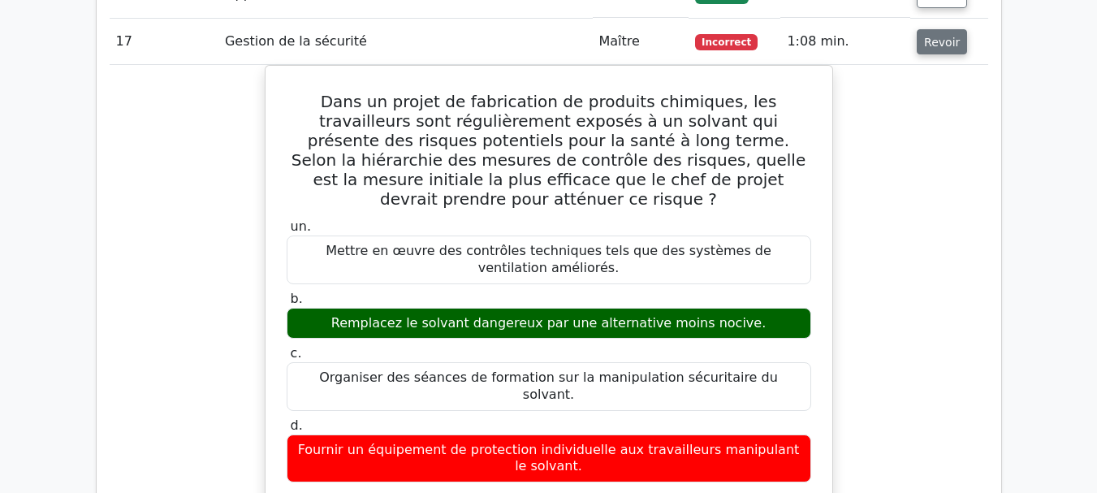
click at [942, 46] on font "Revoir" at bounding box center [942, 41] width 36 height 13
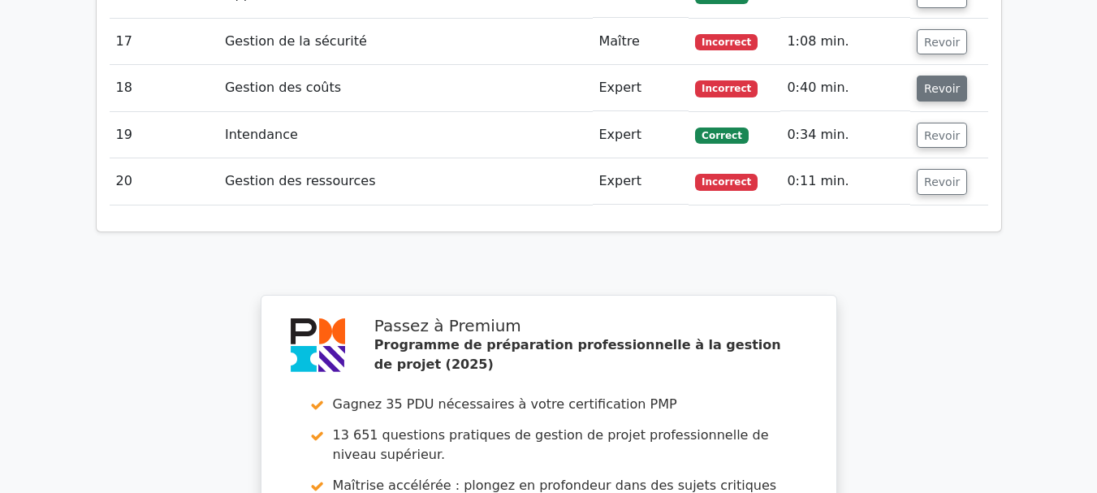
click at [931, 95] on font "Revoir" at bounding box center [942, 88] width 36 height 13
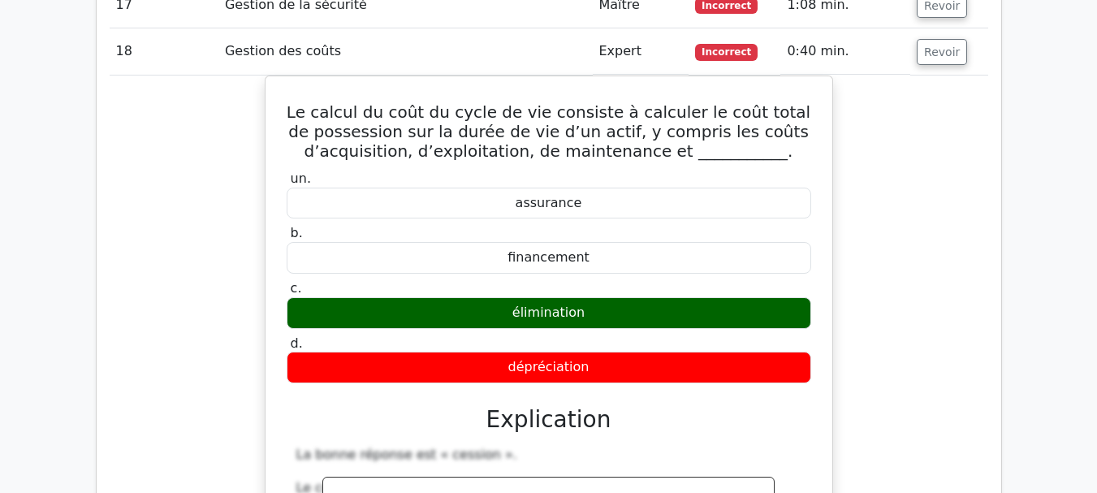
scroll to position [2406, 0]
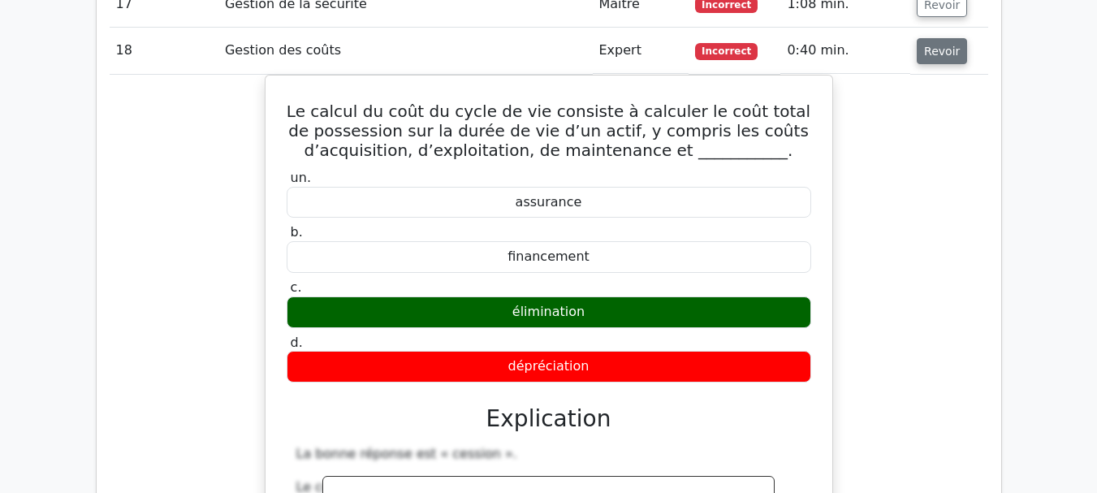
click at [947, 44] on button "Revoir" at bounding box center [942, 51] width 50 height 26
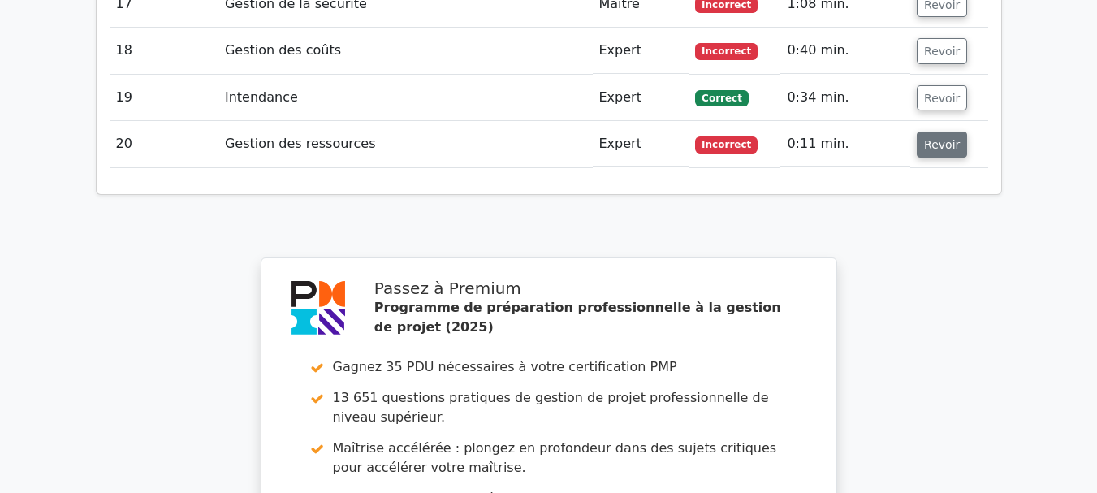
click at [939, 139] on font "Revoir" at bounding box center [942, 143] width 36 height 13
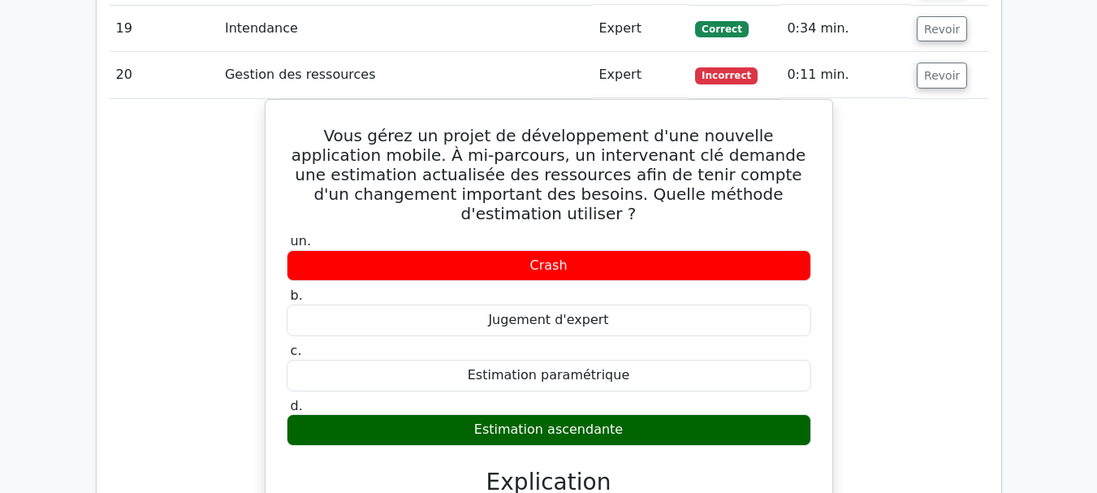
scroll to position [2475, 0]
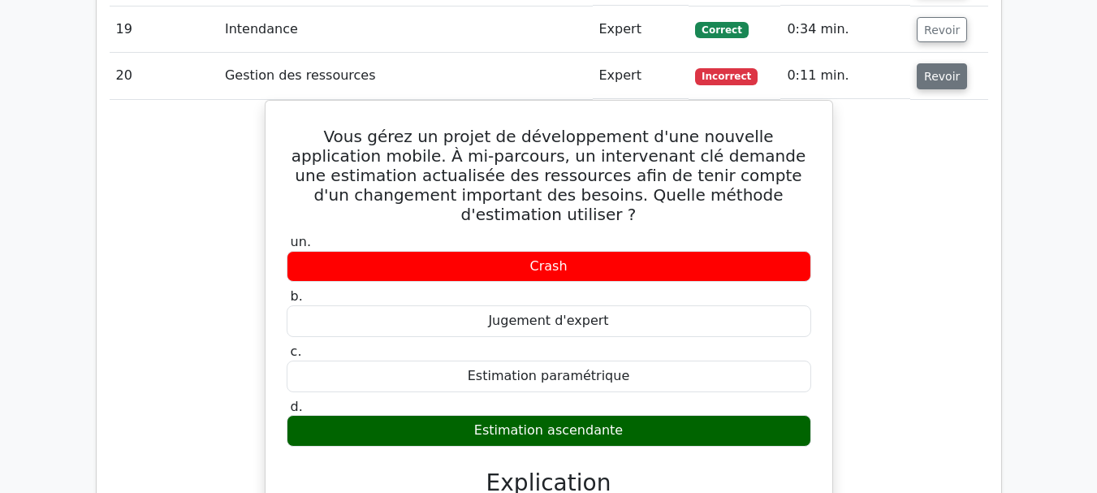
click at [930, 81] on font "Revoir" at bounding box center [942, 76] width 36 height 13
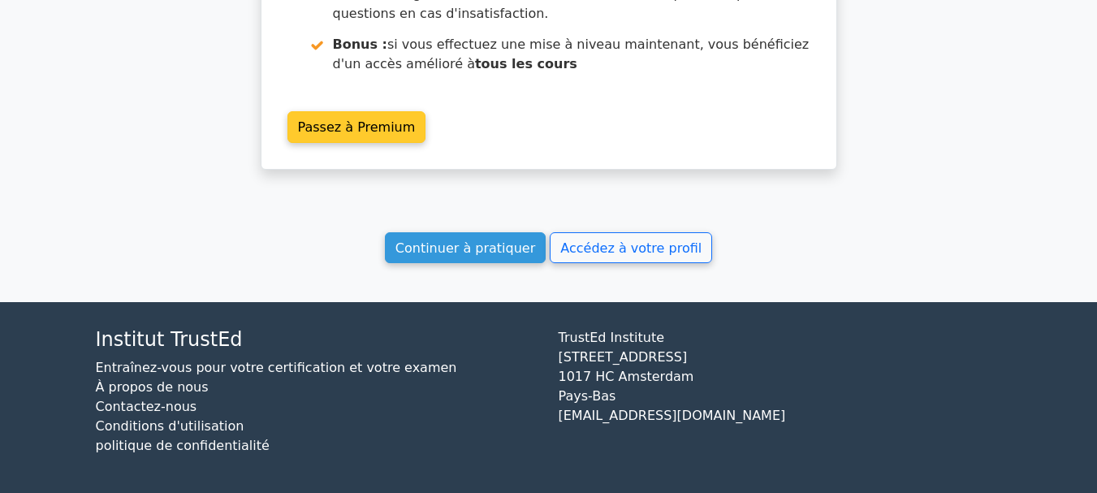
scroll to position [2945, 0]
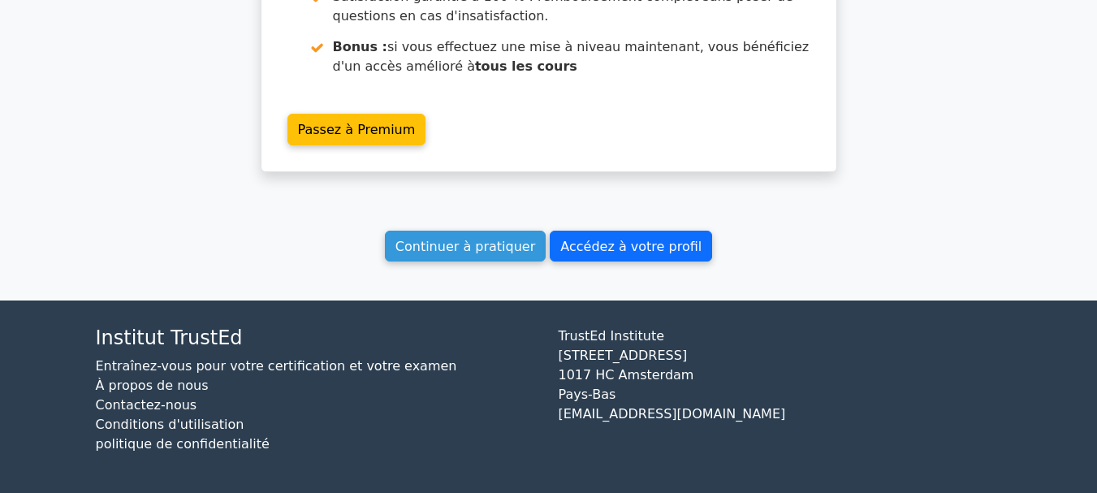
click at [636, 242] on font "Accédez à votre profil" at bounding box center [630, 245] width 141 height 15
